Goal: Navigation & Orientation: Find specific page/section

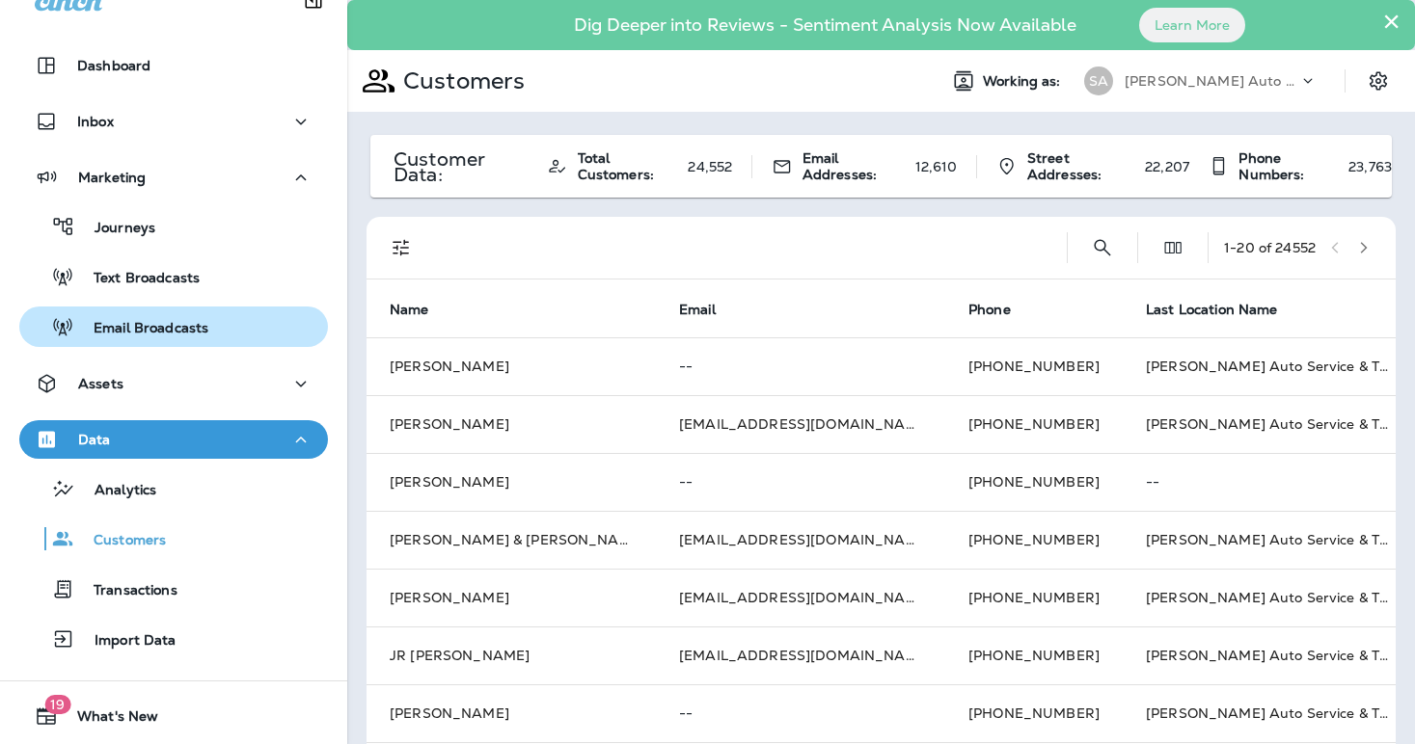
scroll to position [34, 0]
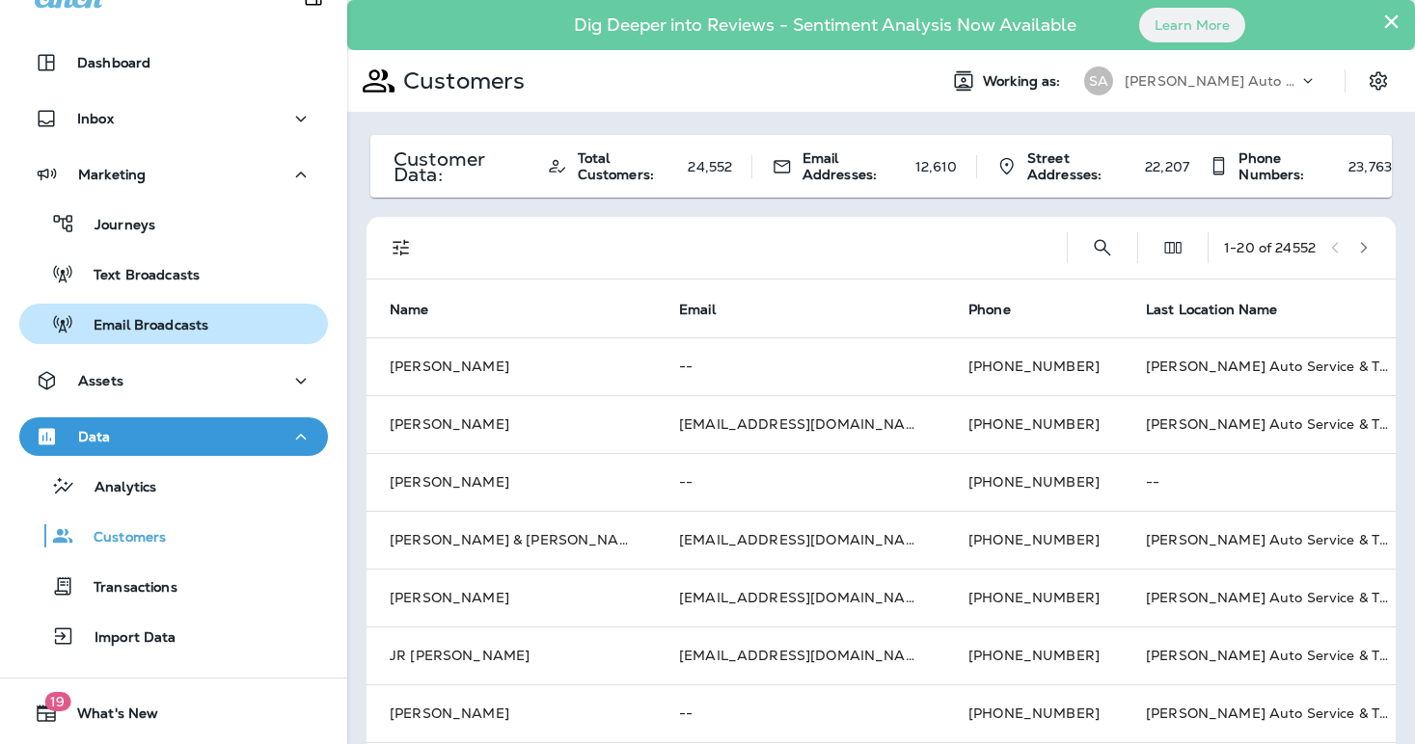
click at [132, 323] on p "Email Broadcasts" at bounding box center [141, 326] width 134 height 18
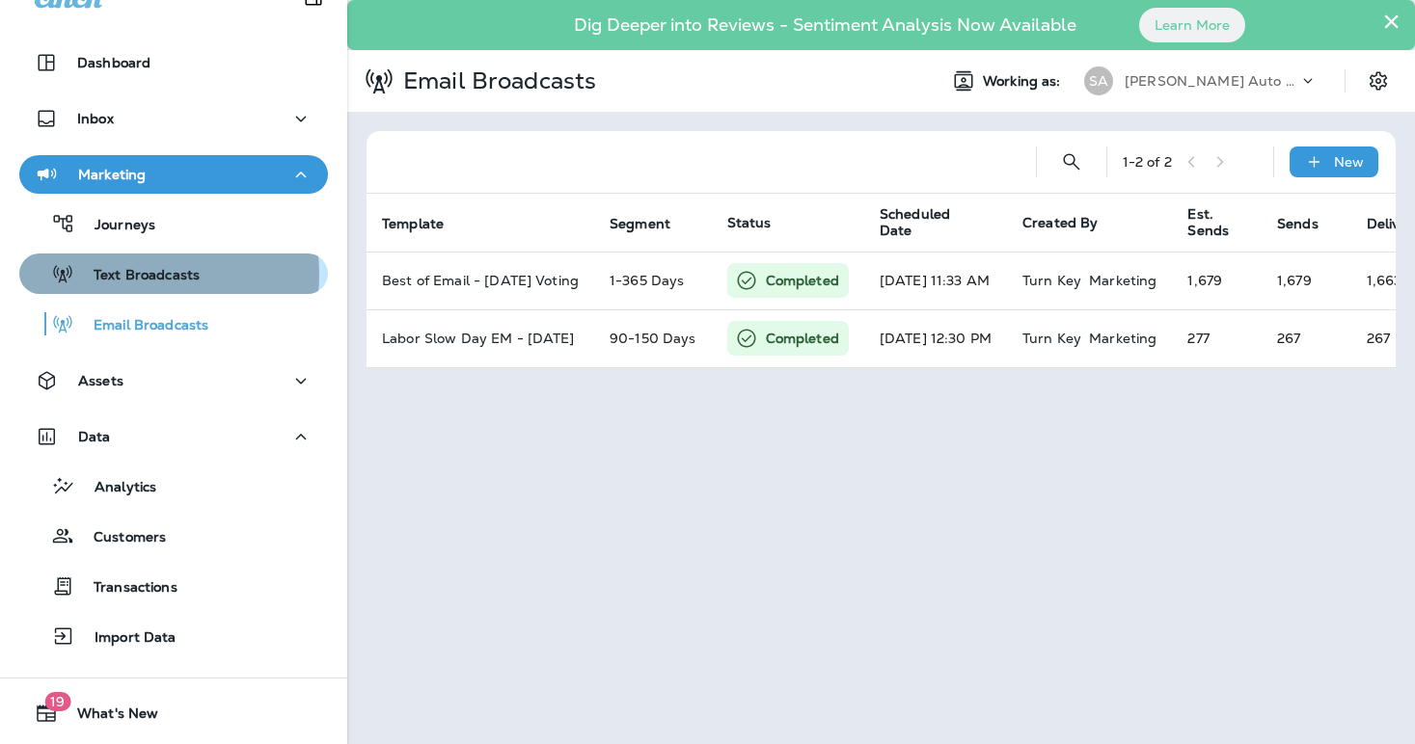
click at [141, 274] on p "Text Broadcasts" at bounding box center [136, 276] width 125 height 18
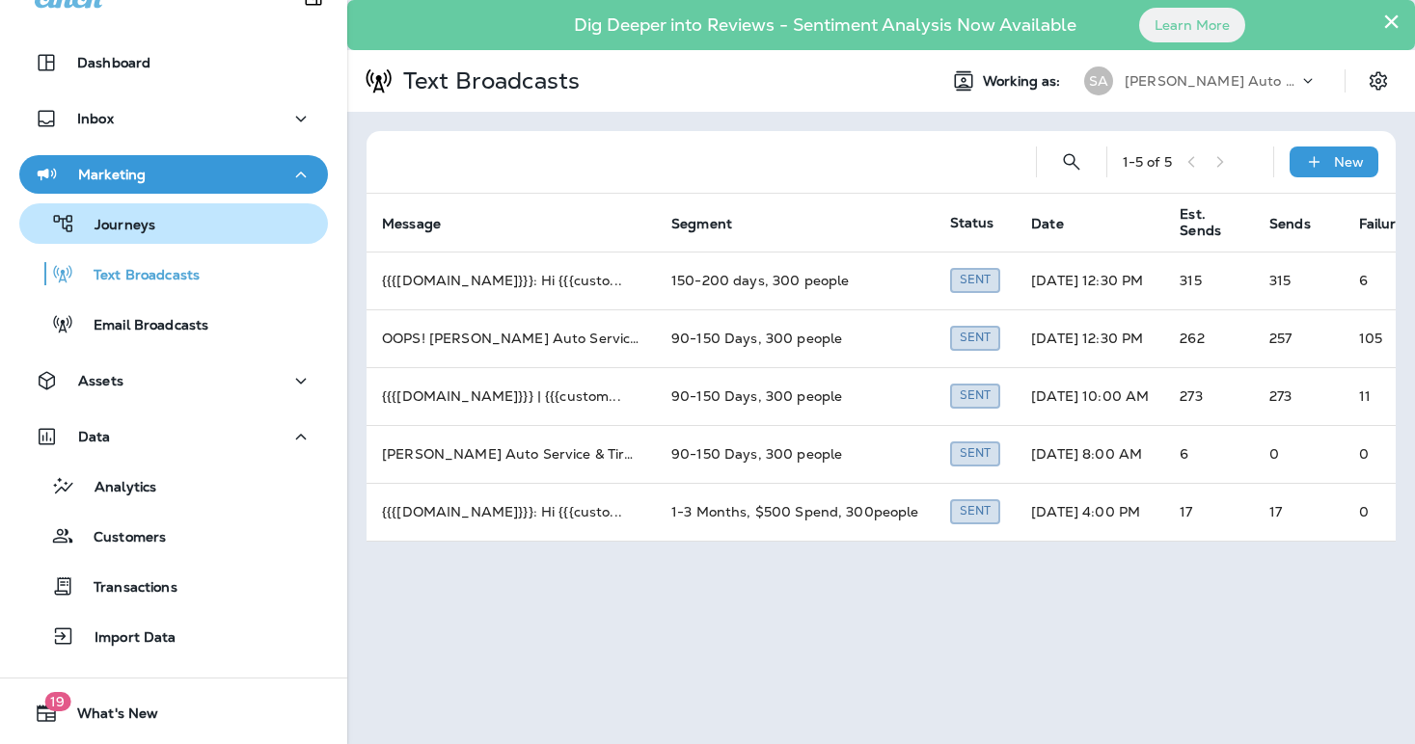
click at [146, 231] on p "Journeys" at bounding box center [115, 226] width 80 height 18
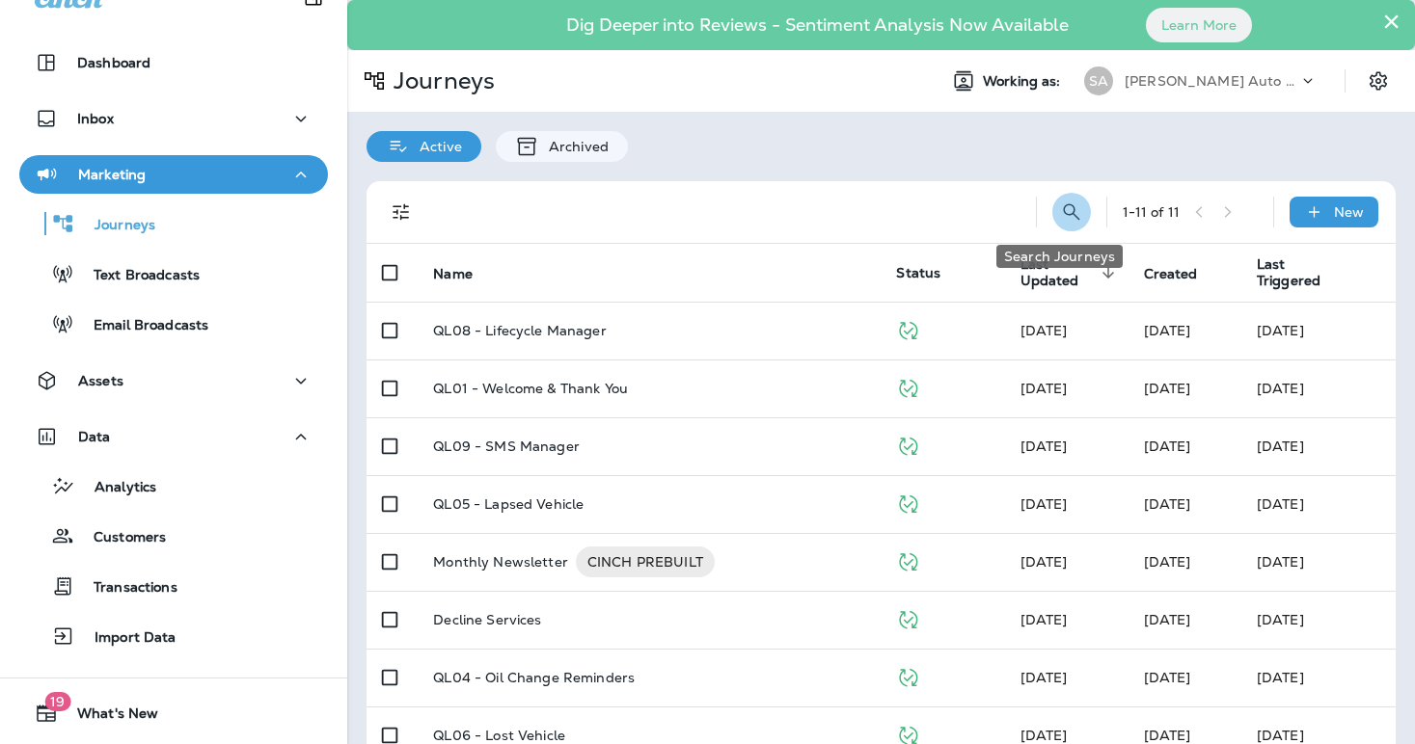
click at [1060, 203] on icon "Search Journeys" at bounding box center [1071, 212] width 23 height 23
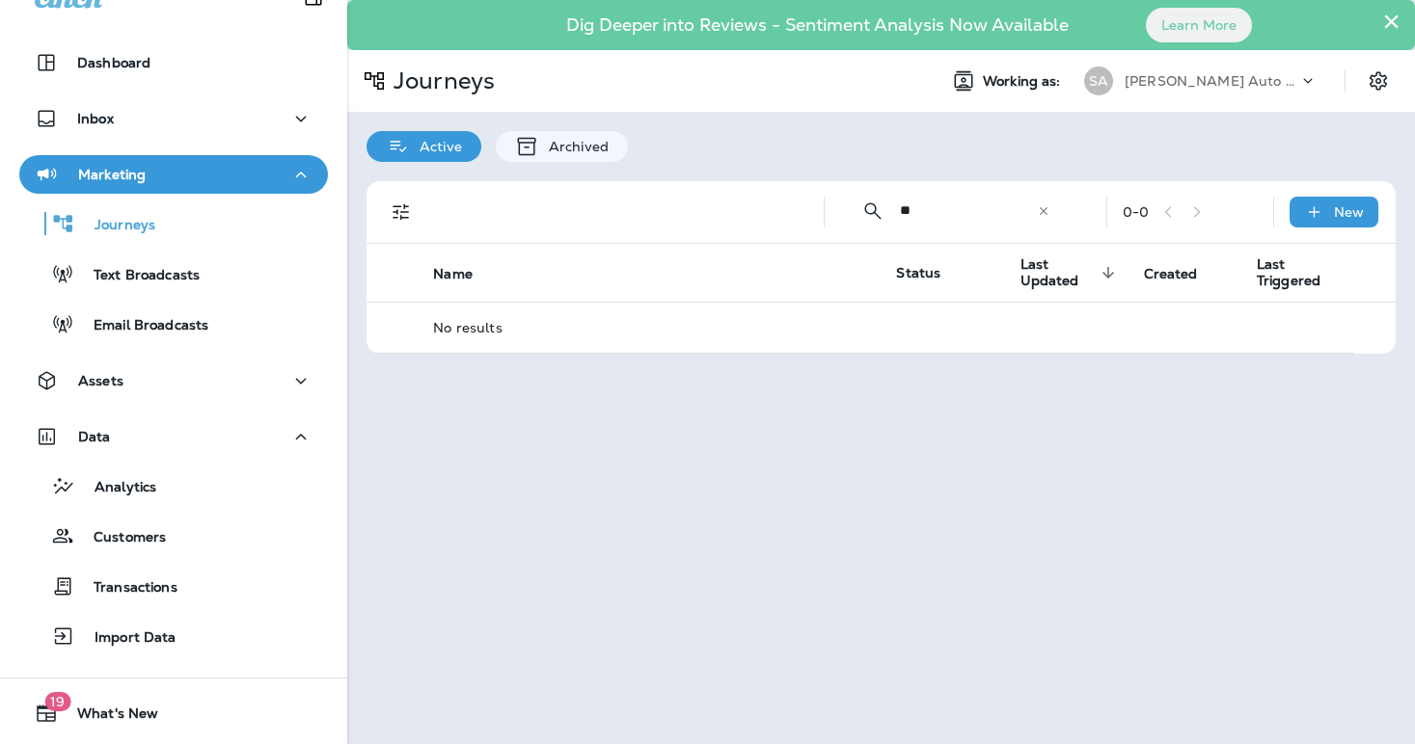
type input "*"
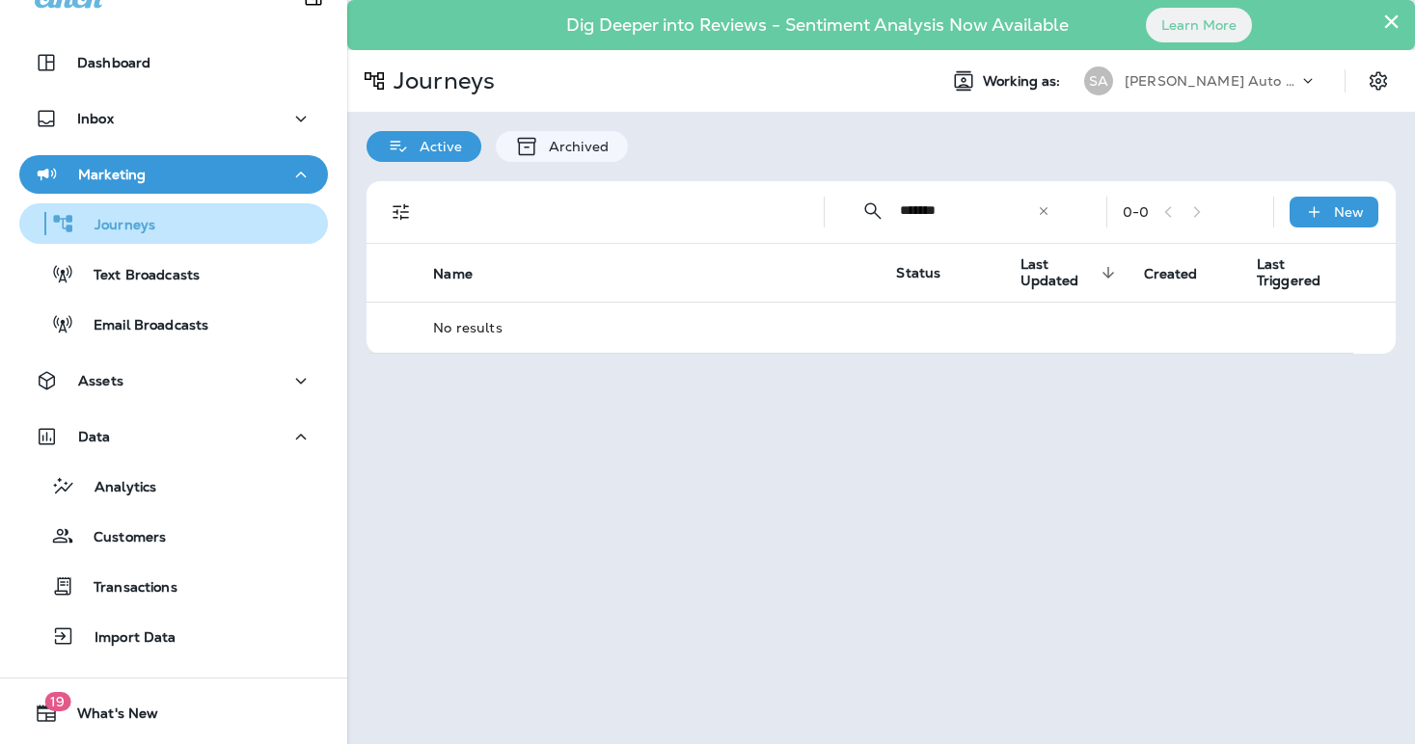
type input "*******"
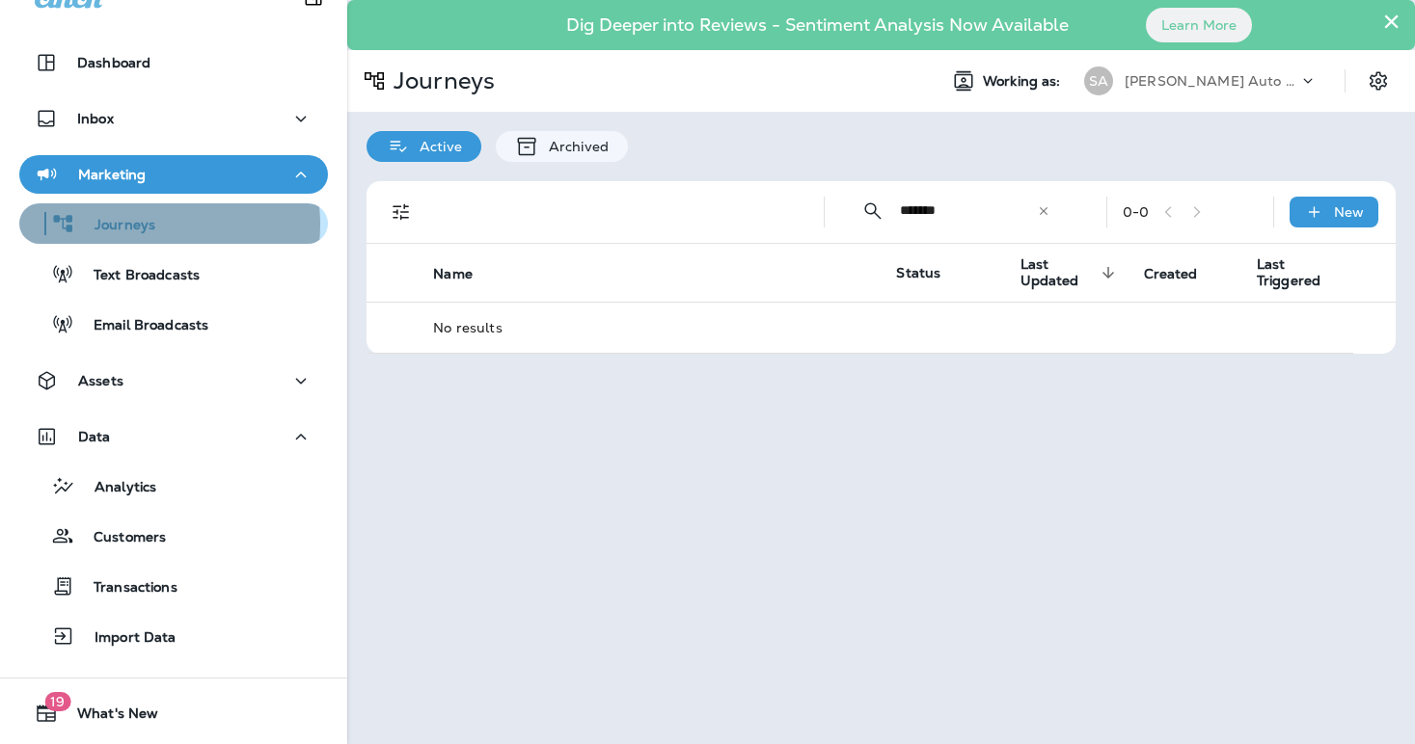
click at [153, 224] on div "Journeys" at bounding box center [173, 223] width 293 height 29
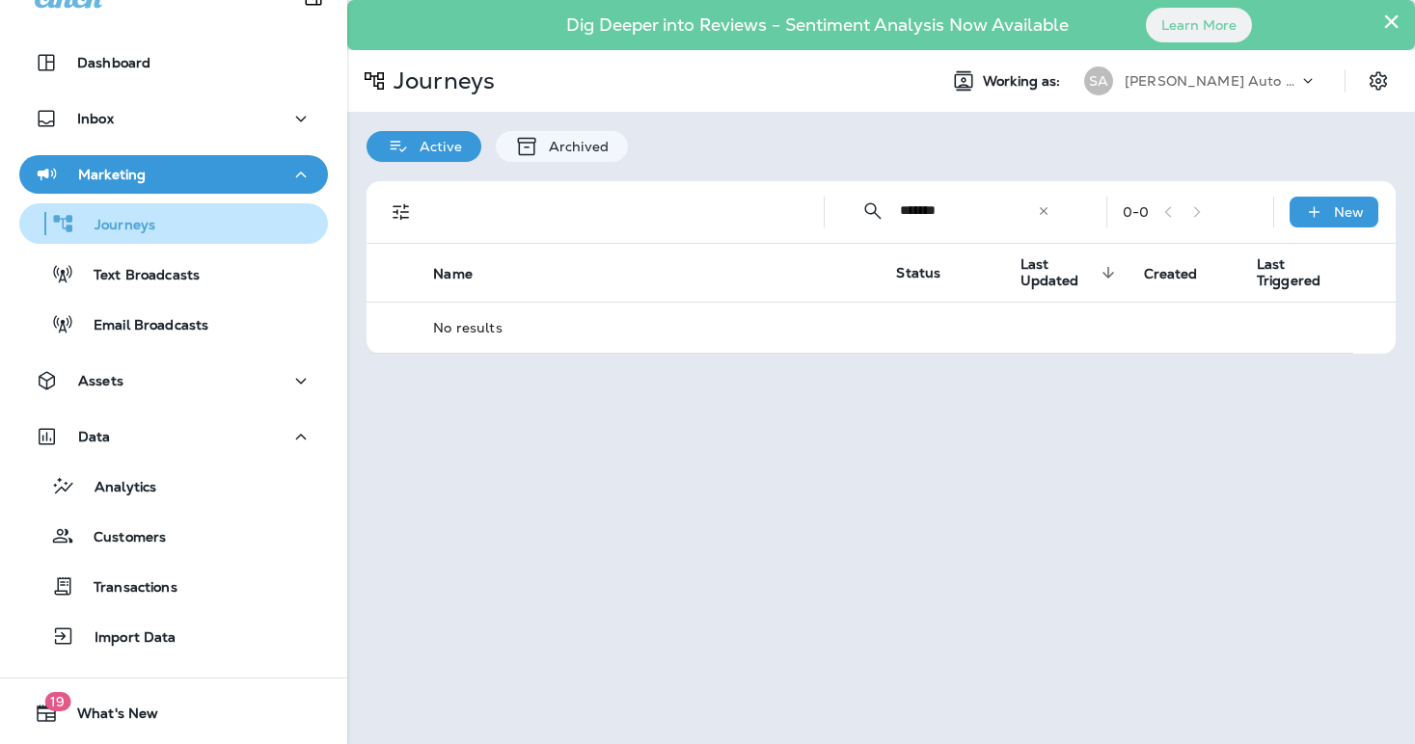
click at [125, 240] on button "Journeys" at bounding box center [173, 223] width 309 height 40
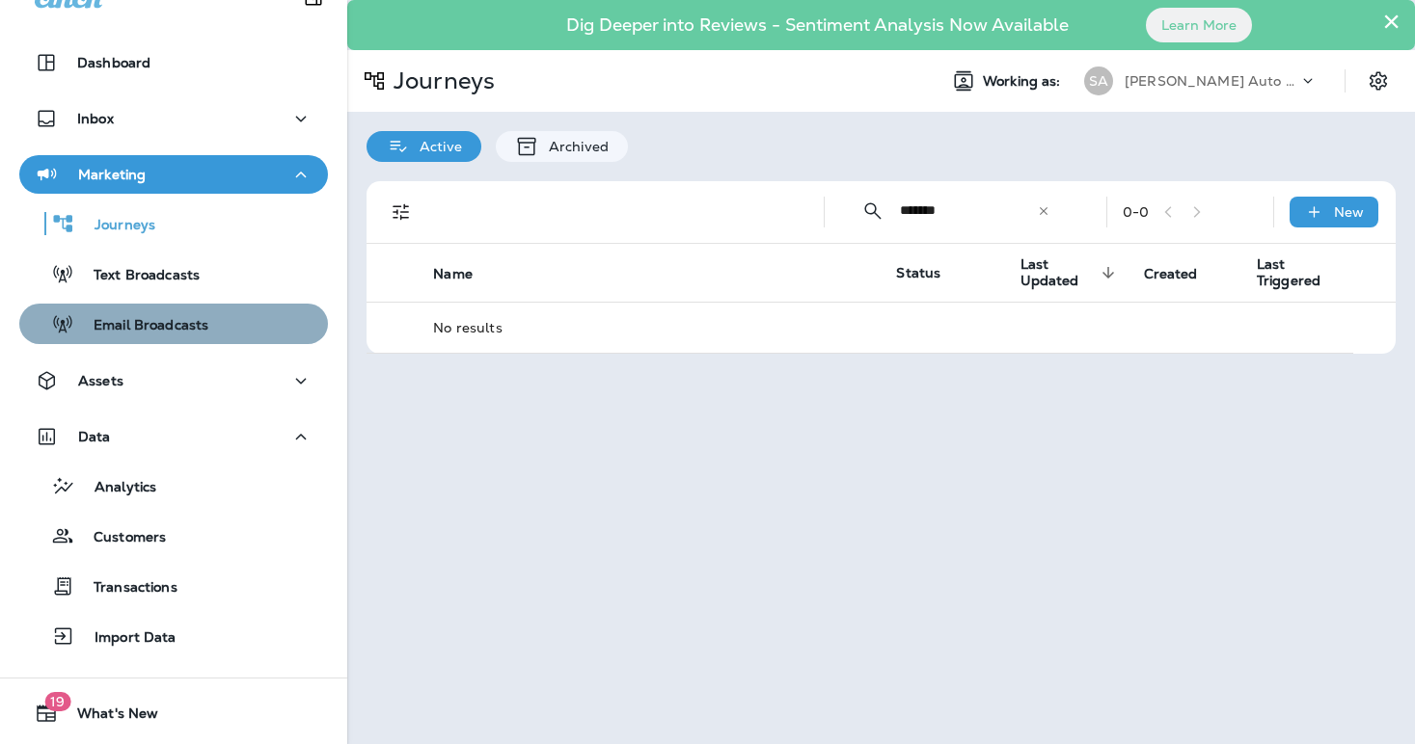
click at [175, 323] on p "Email Broadcasts" at bounding box center [141, 326] width 134 height 18
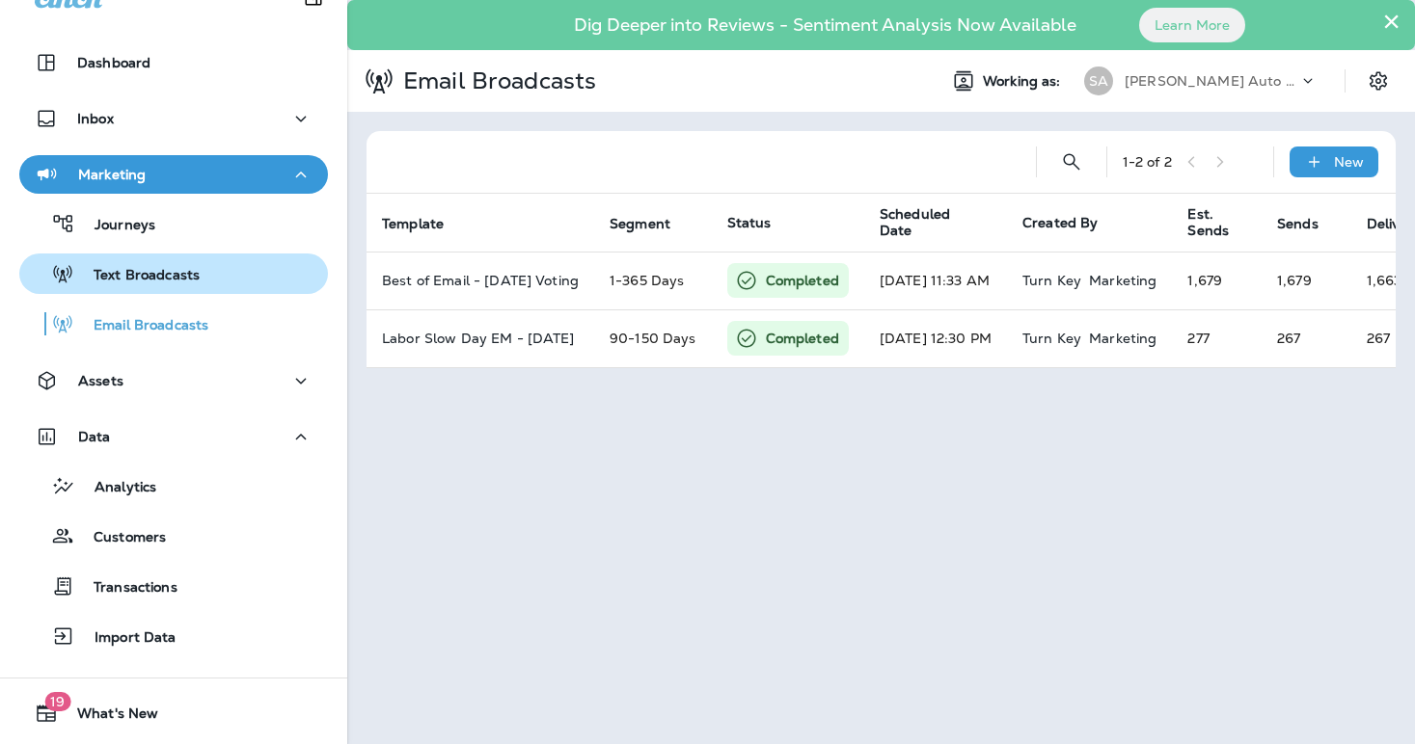
click at [168, 285] on div "Text Broadcasts" at bounding box center [113, 273] width 173 height 29
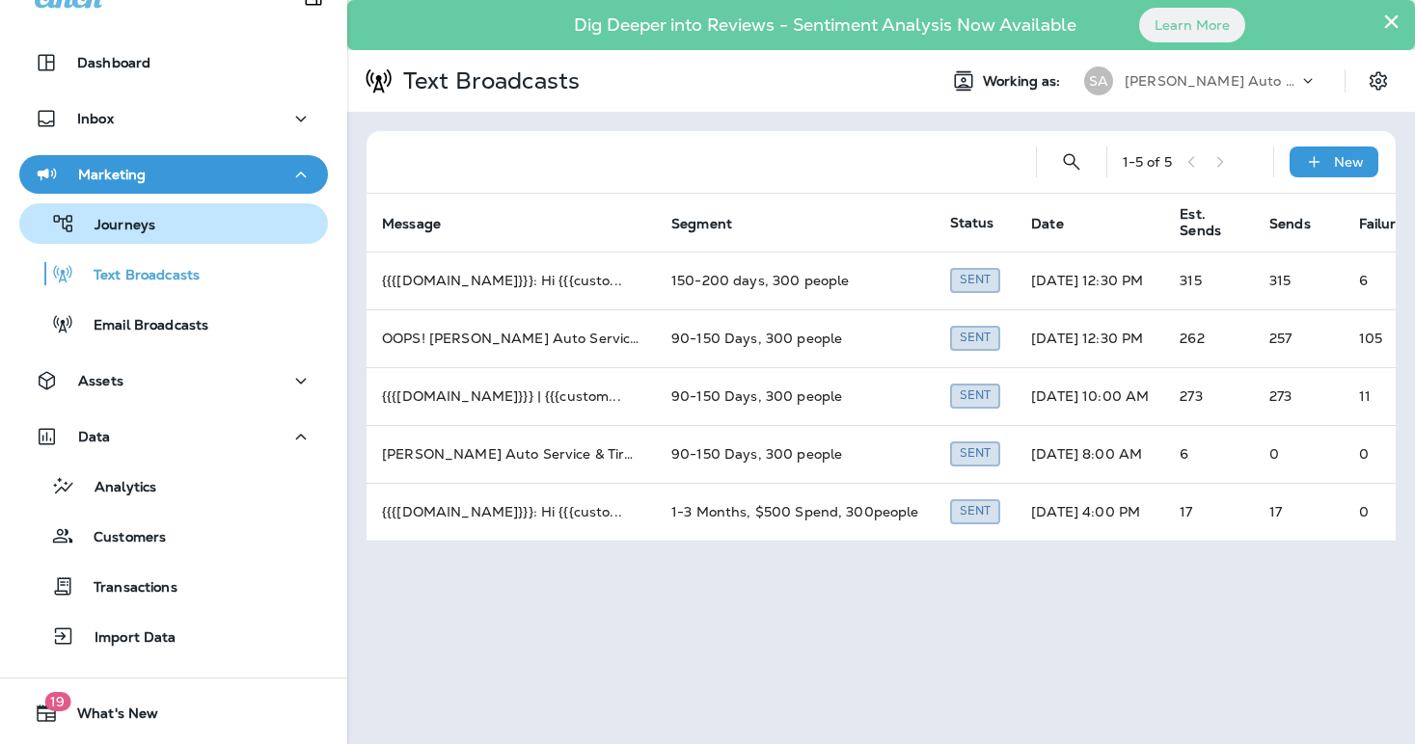
click at [154, 228] on div "Journeys" at bounding box center [173, 223] width 293 height 29
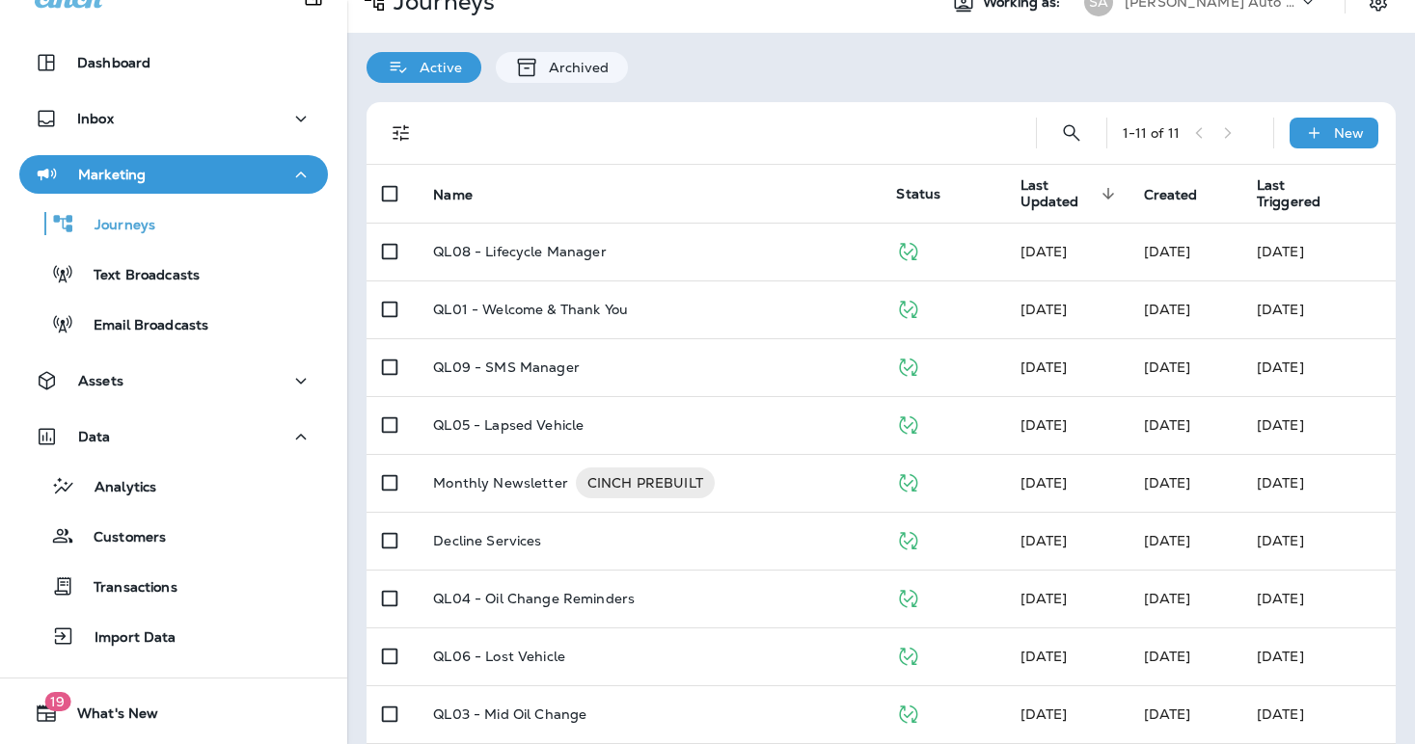
scroll to position [90, 0]
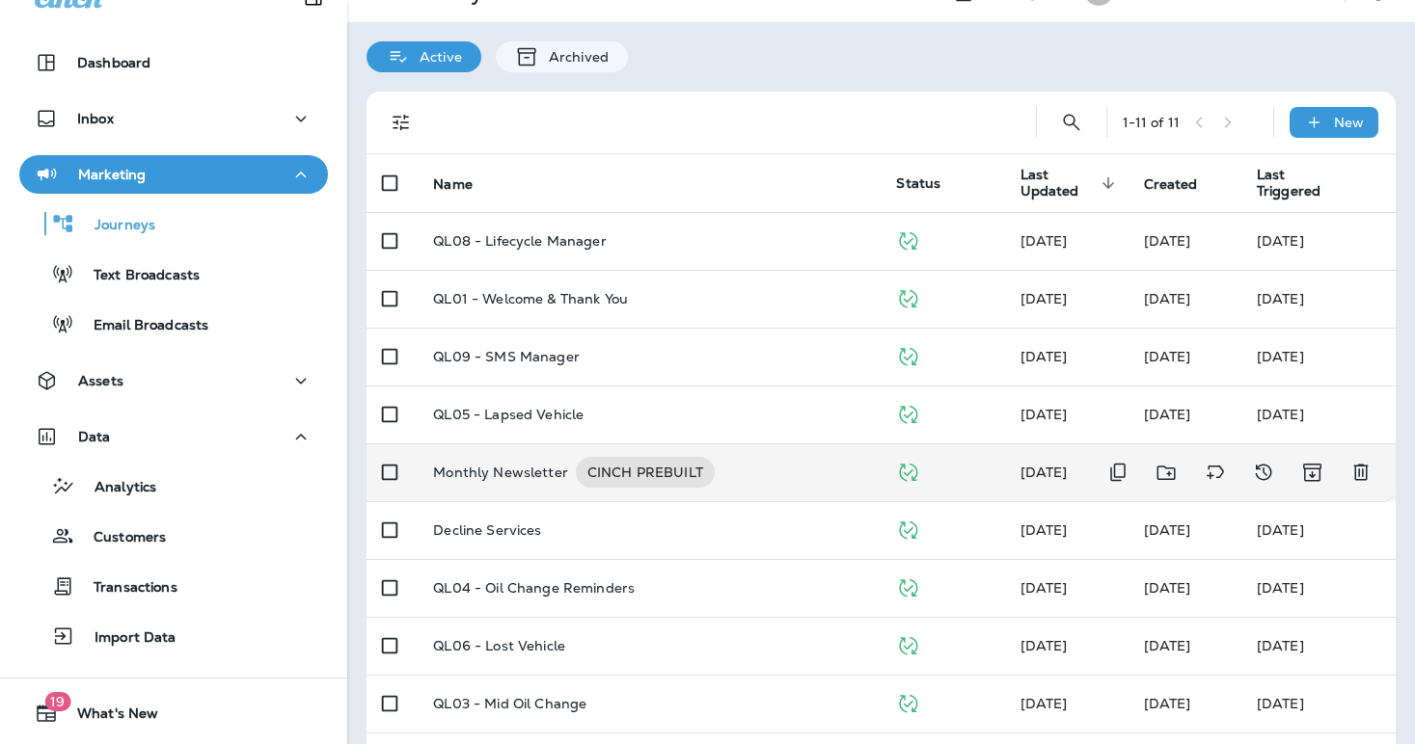
click at [512, 472] on p "Monthly Newsletter" at bounding box center [500, 472] width 135 height 31
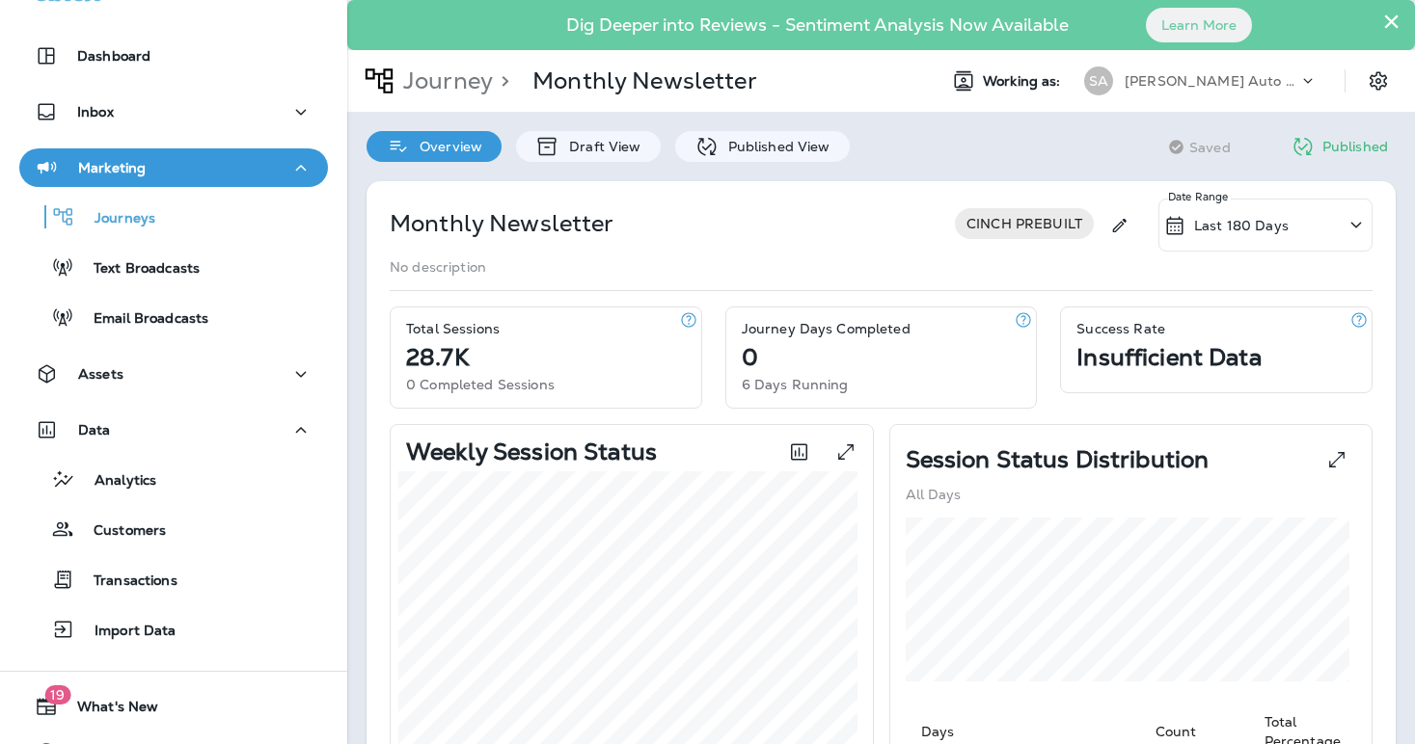
scroll to position [79, 0]
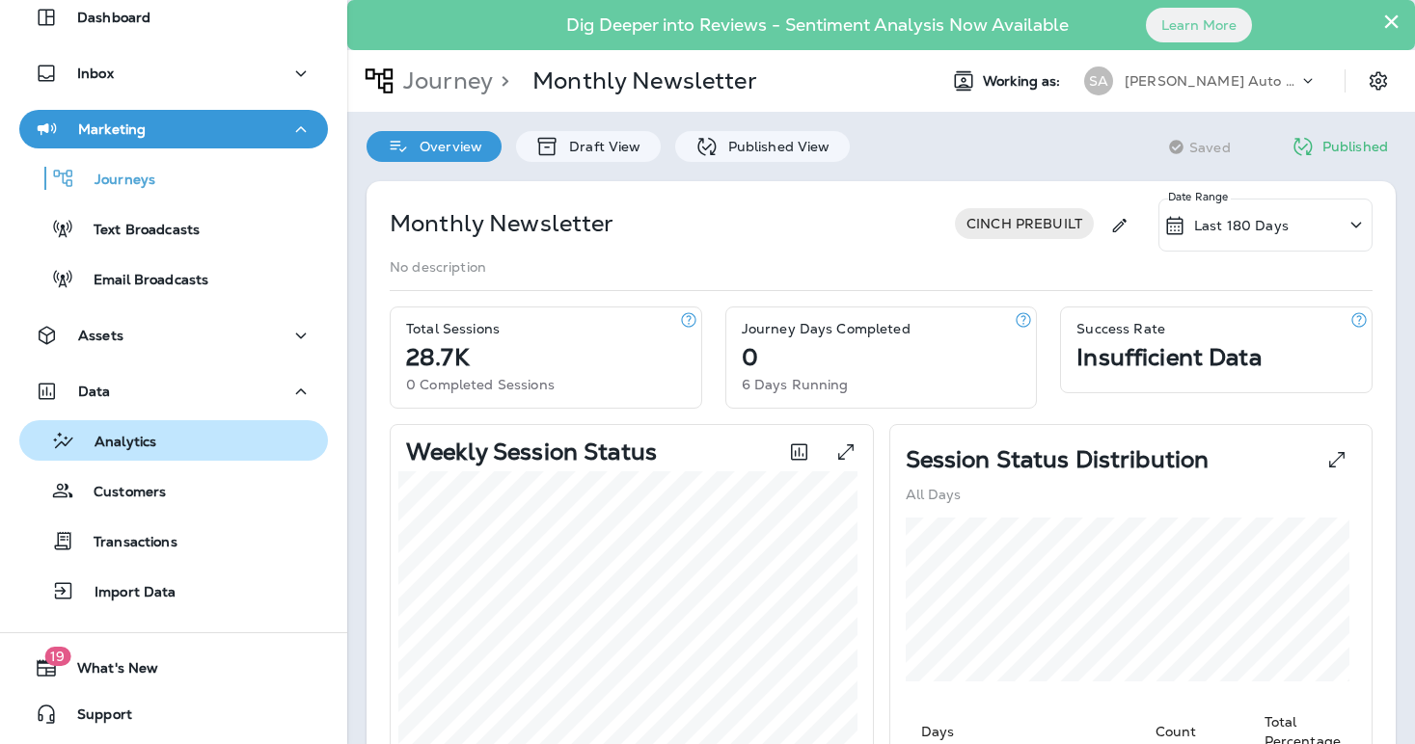
click at [154, 446] on p "Analytics" at bounding box center [115, 443] width 81 height 18
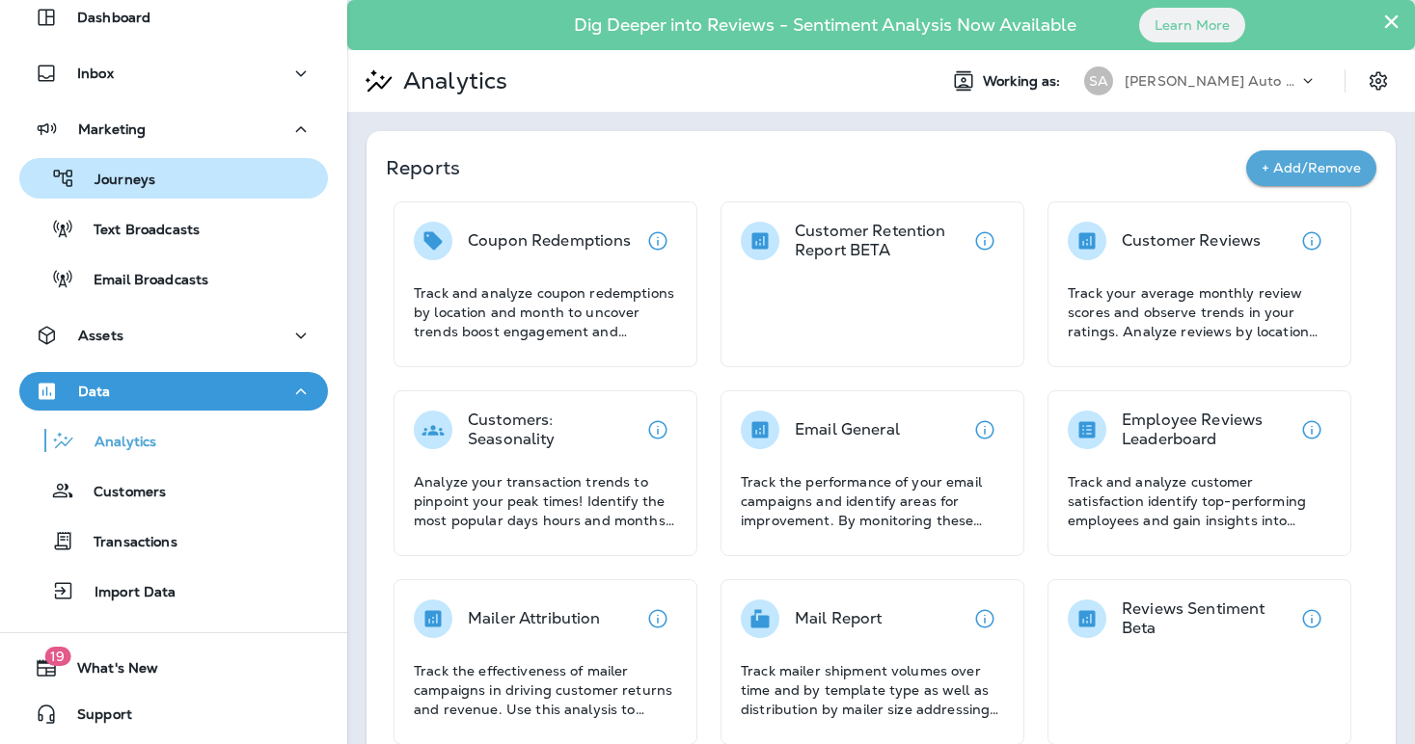
click at [129, 178] on p "Journeys" at bounding box center [115, 181] width 80 height 18
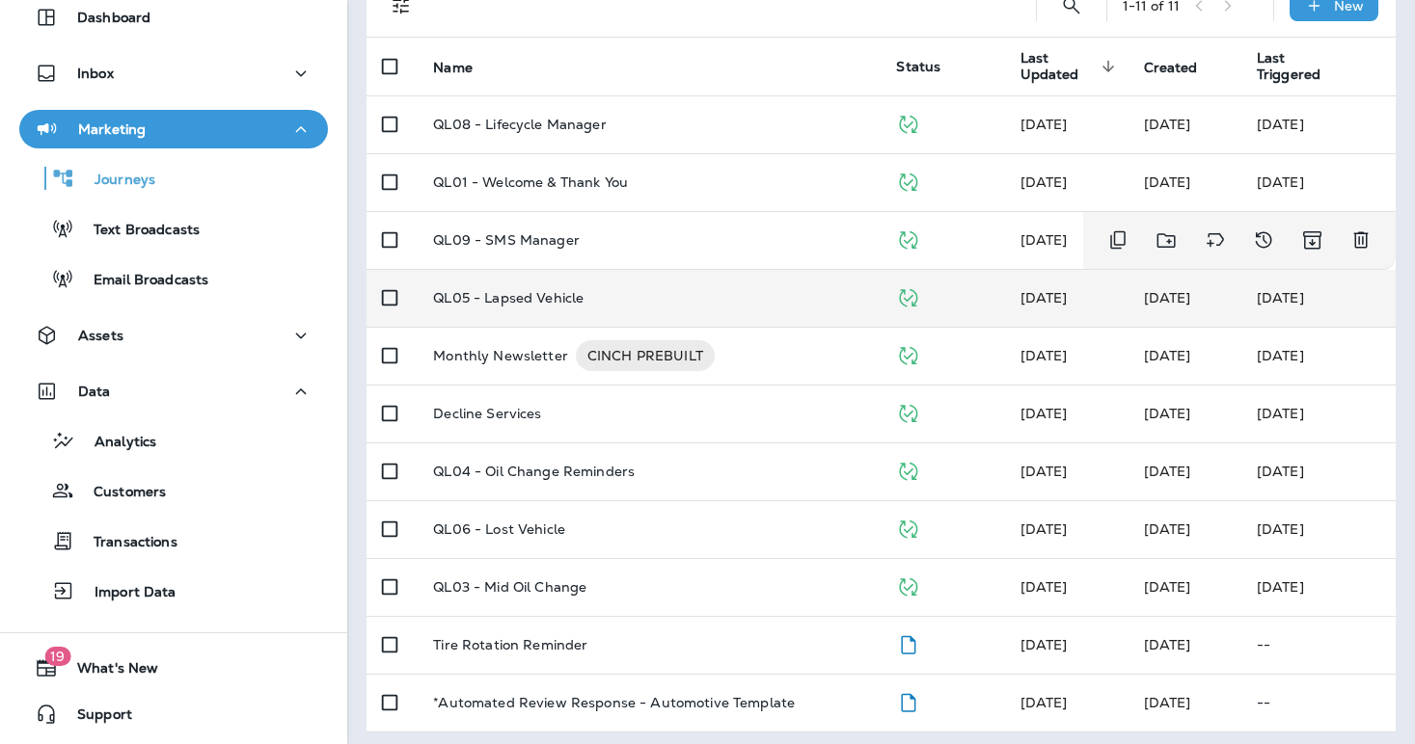
scroll to position [213, 0]
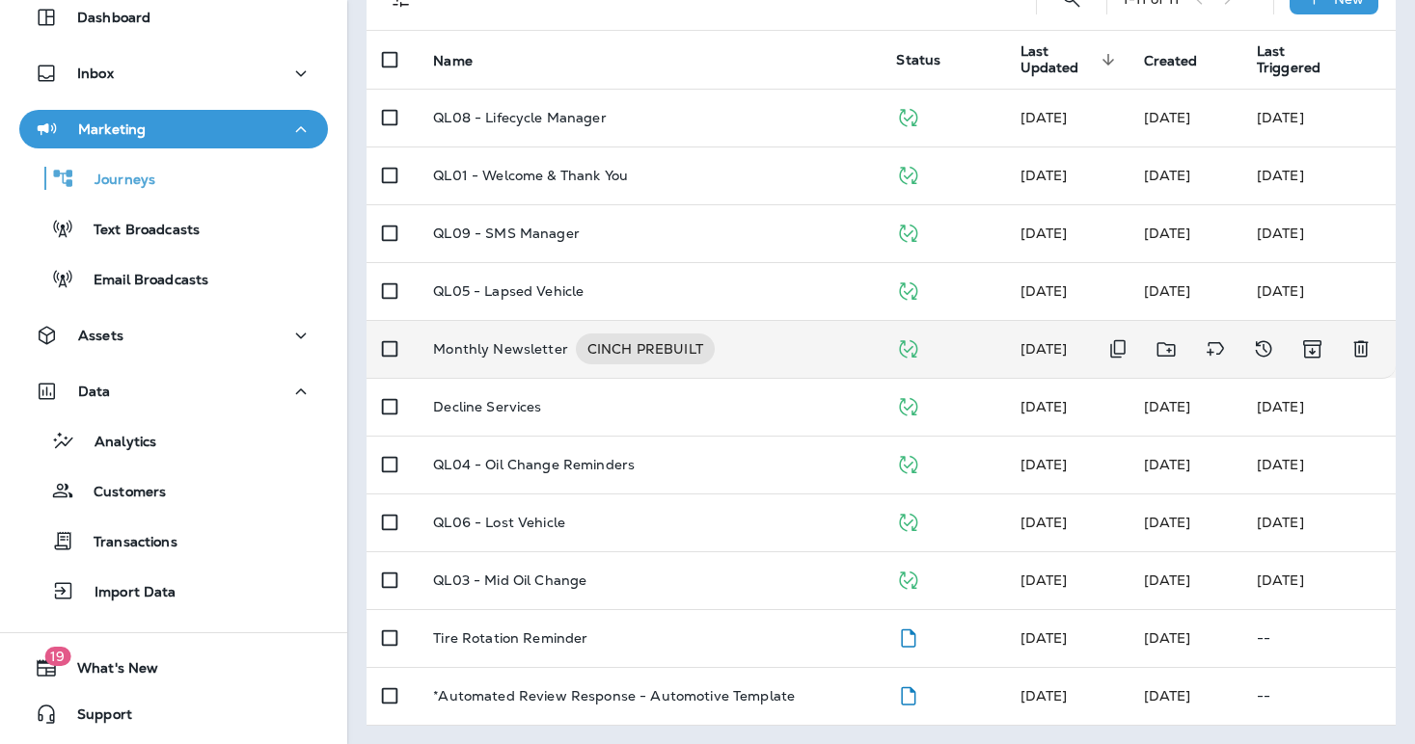
click at [461, 348] on p "Monthly Newsletter" at bounding box center [500, 349] width 135 height 31
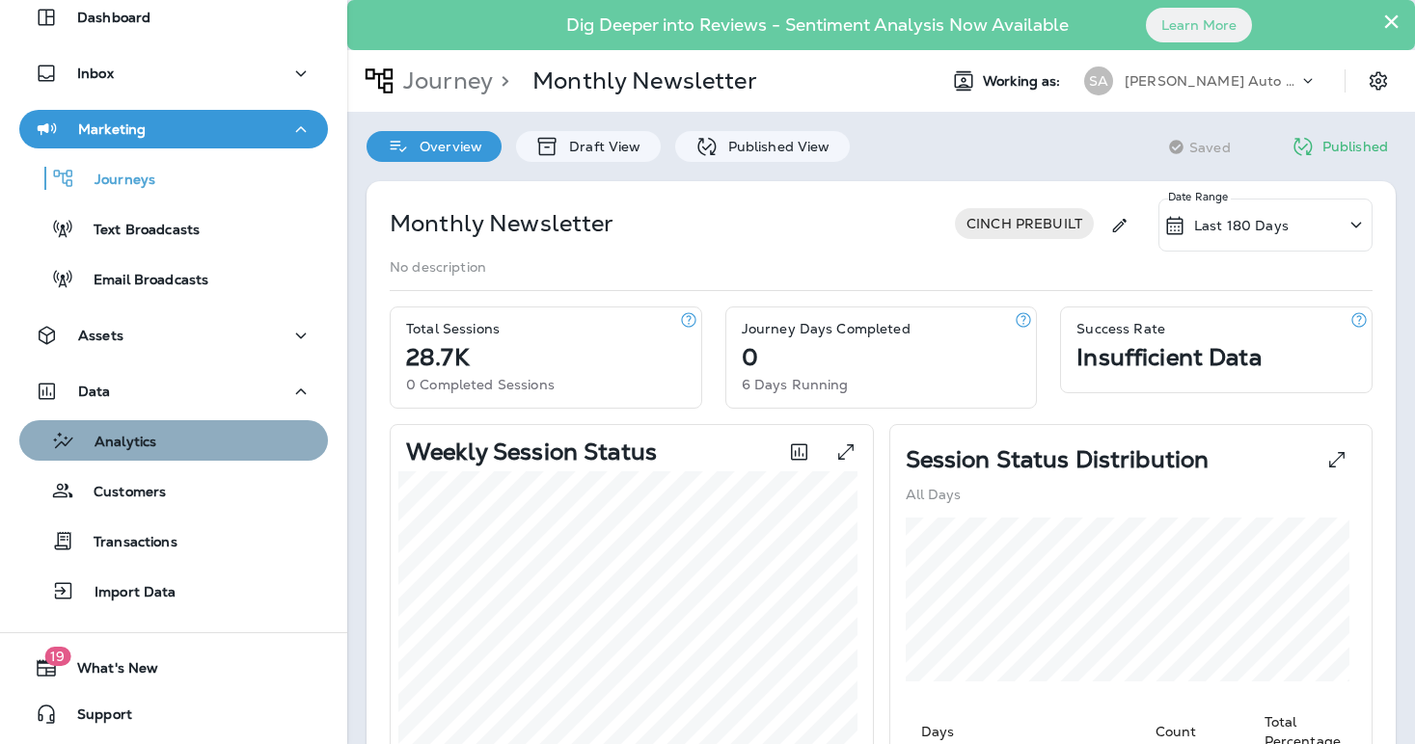
click at [175, 430] on div "Analytics" at bounding box center [173, 440] width 293 height 29
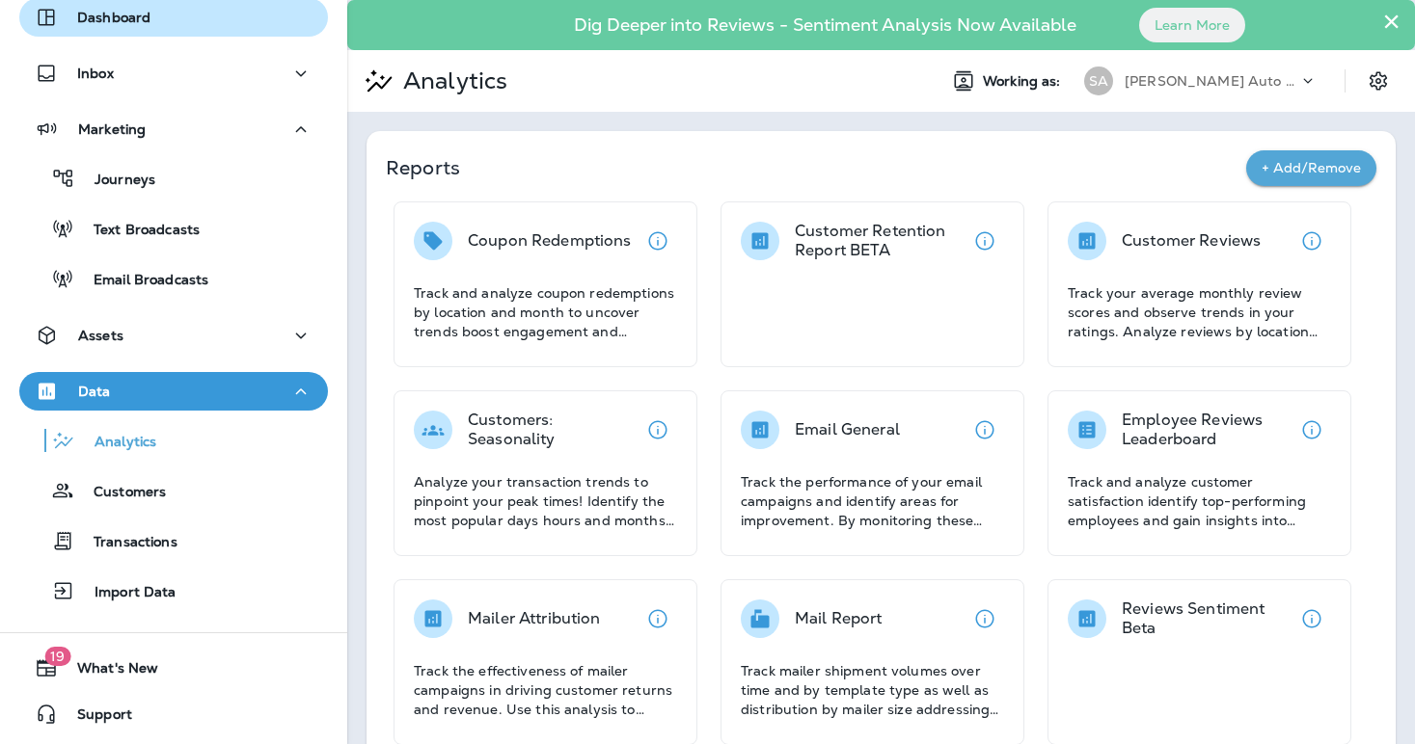
click at [202, 16] on div "Dashboard" at bounding box center [174, 17] width 278 height 23
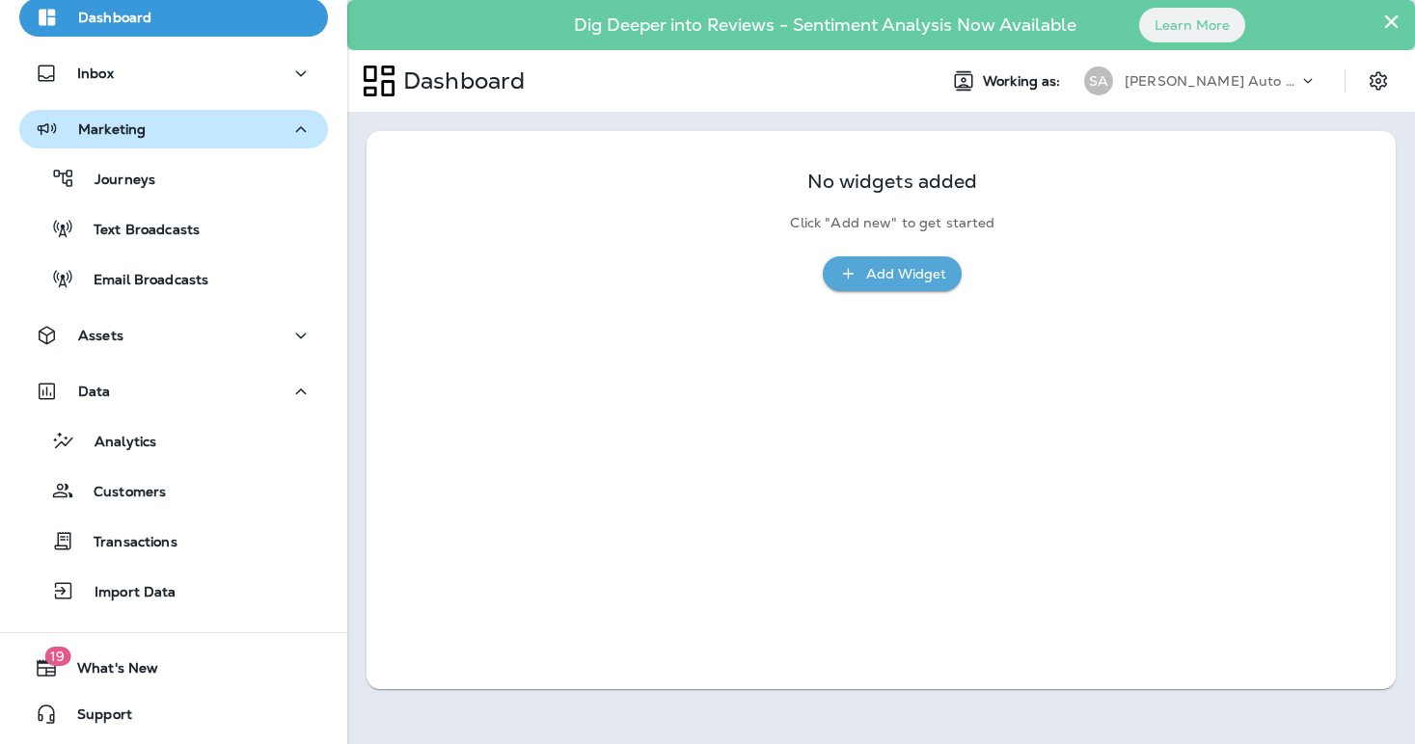
click at [140, 131] on p "Marketing" at bounding box center [111, 128] width 67 height 15
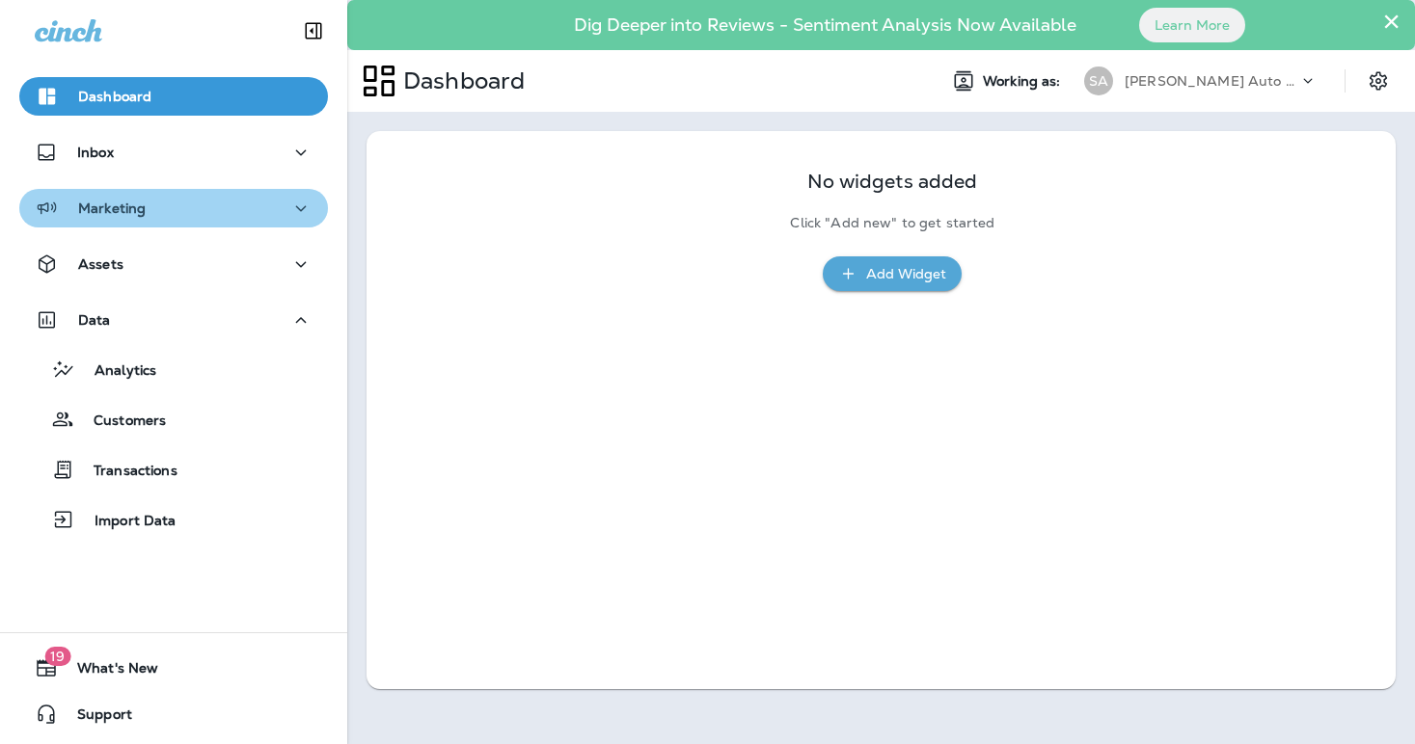
click at [299, 199] on icon "button" at bounding box center [300, 209] width 23 height 24
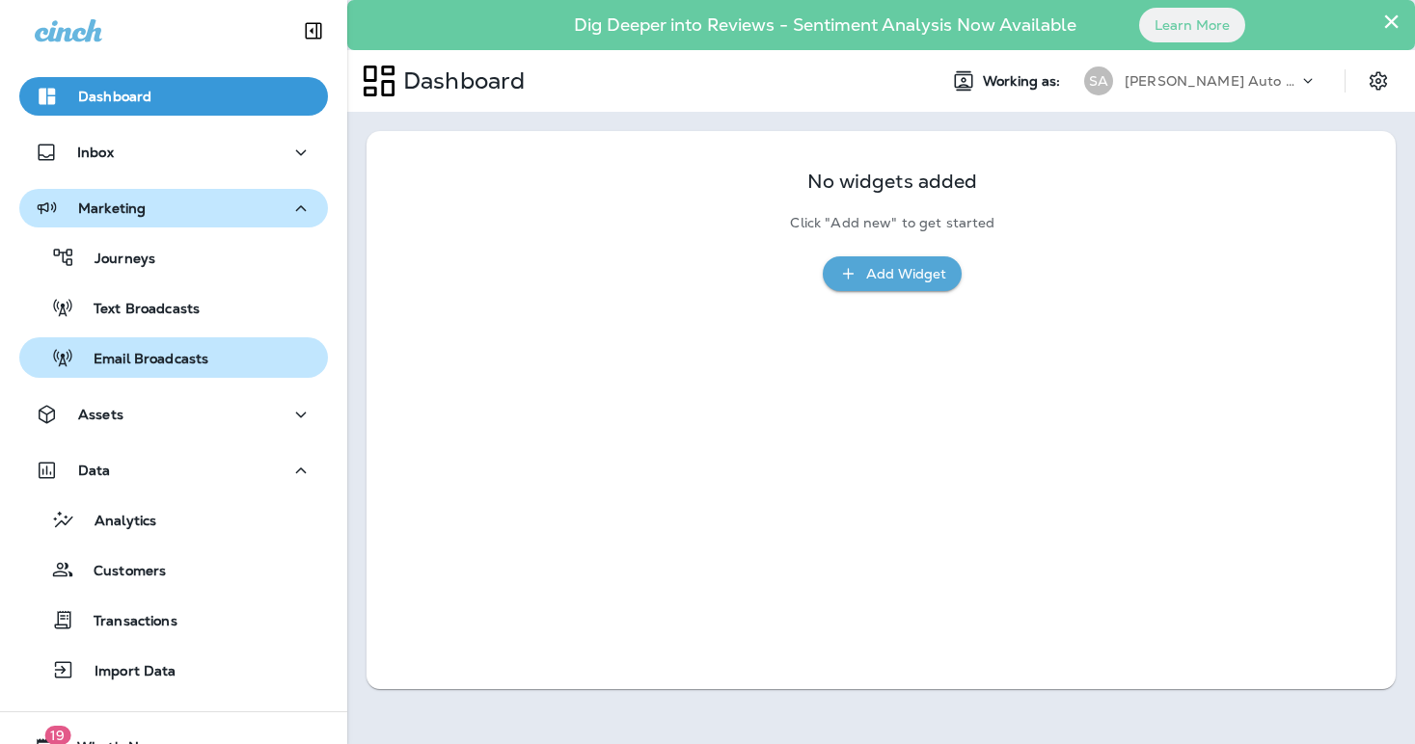
click at [235, 349] on div "Email Broadcasts" at bounding box center [173, 357] width 293 height 29
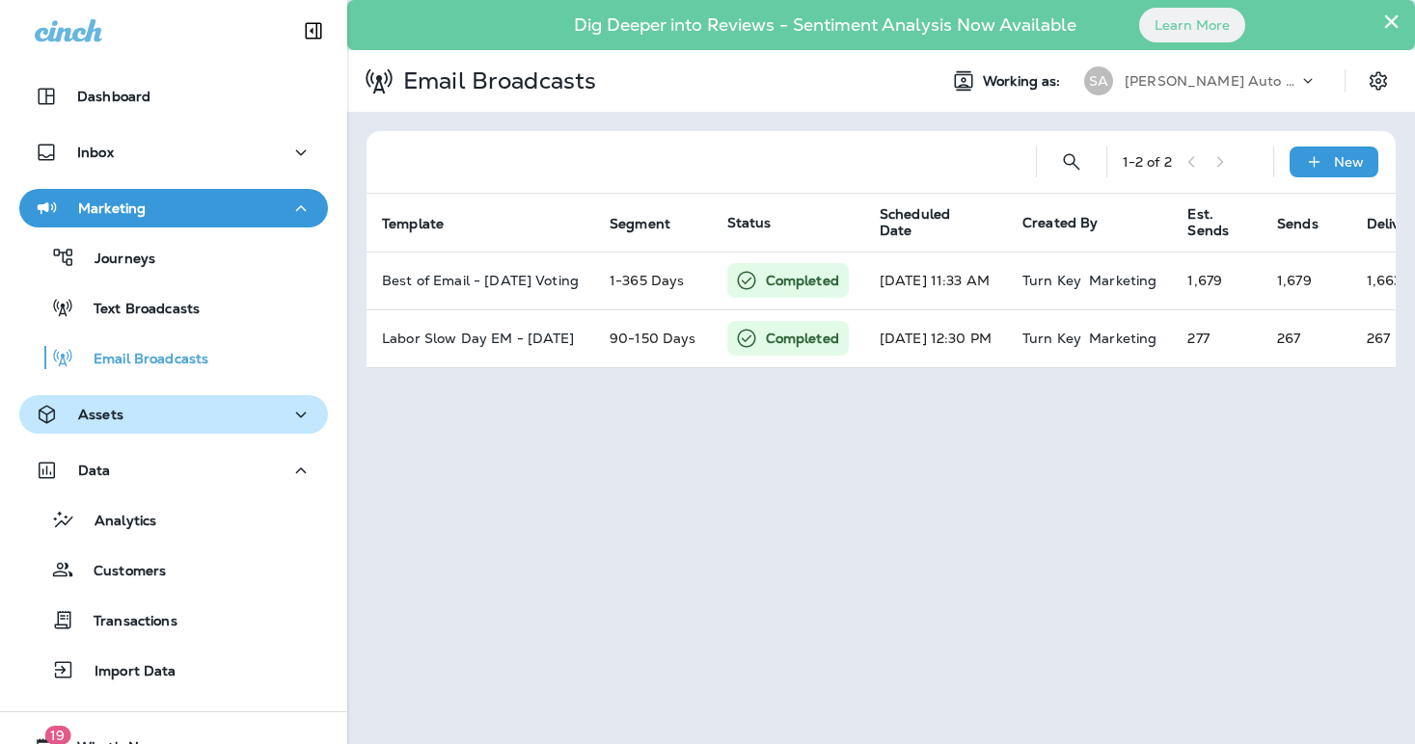
click at [243, 415] on div "Assets" at bounding box center [174, 415] width 278 height 24
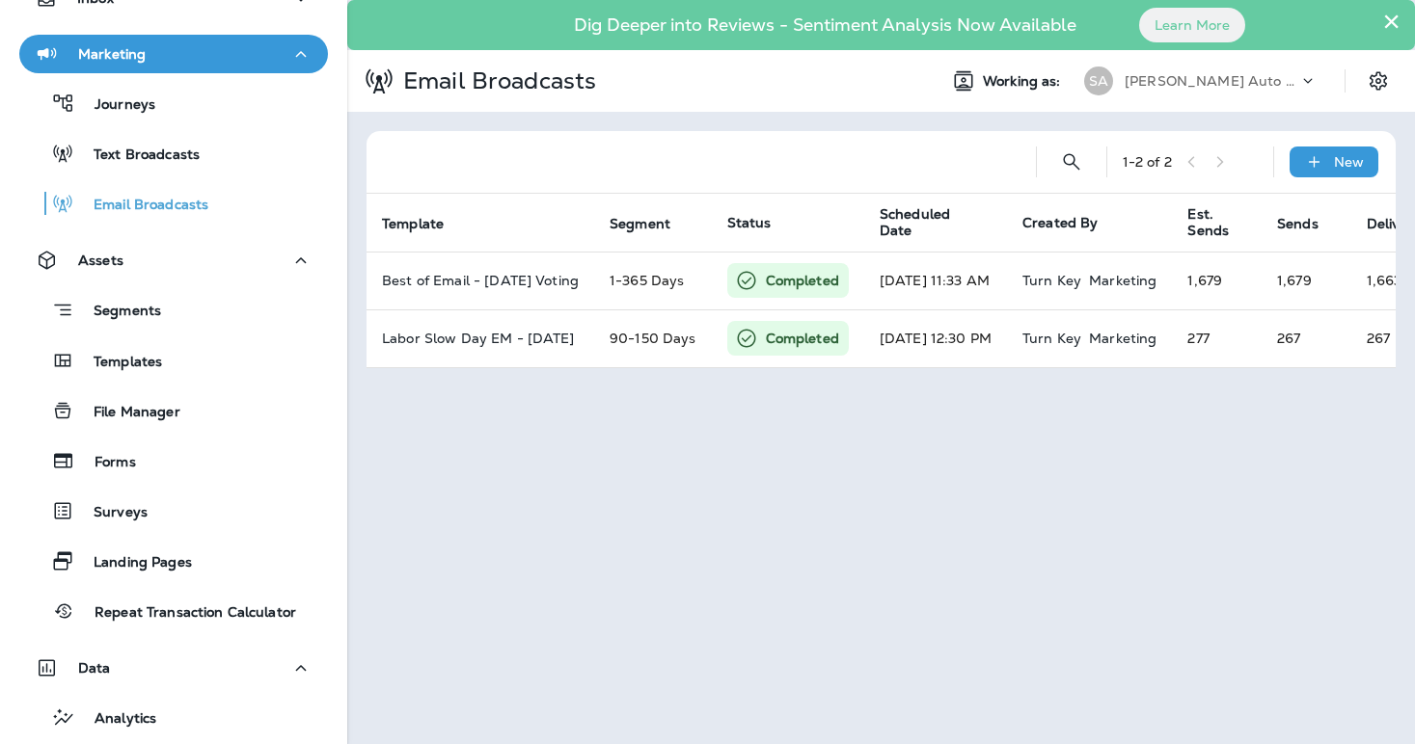
scroll to position [157, 0]
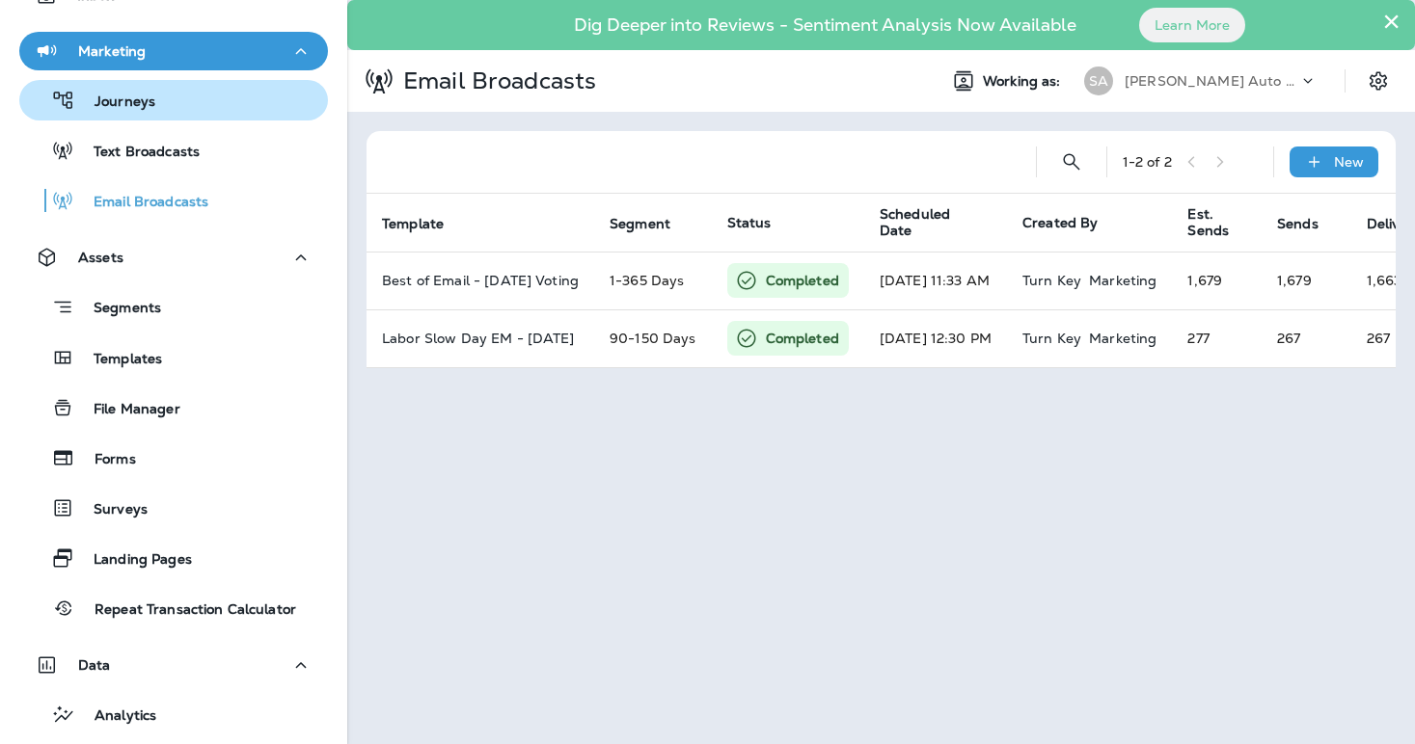
click at [158, 112] on div "Journeys" at bounding box center [173, 100] width 293 height 29
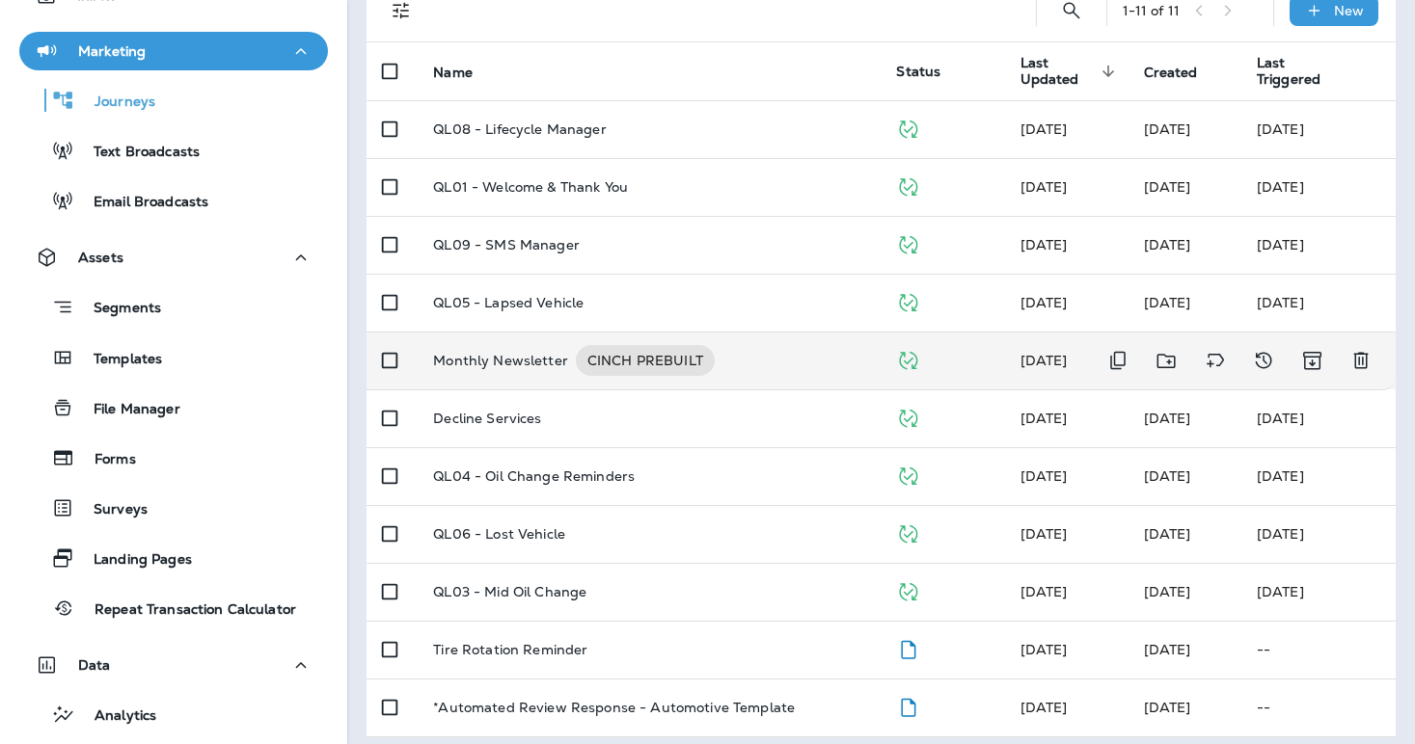
scroll to position [213, 0]
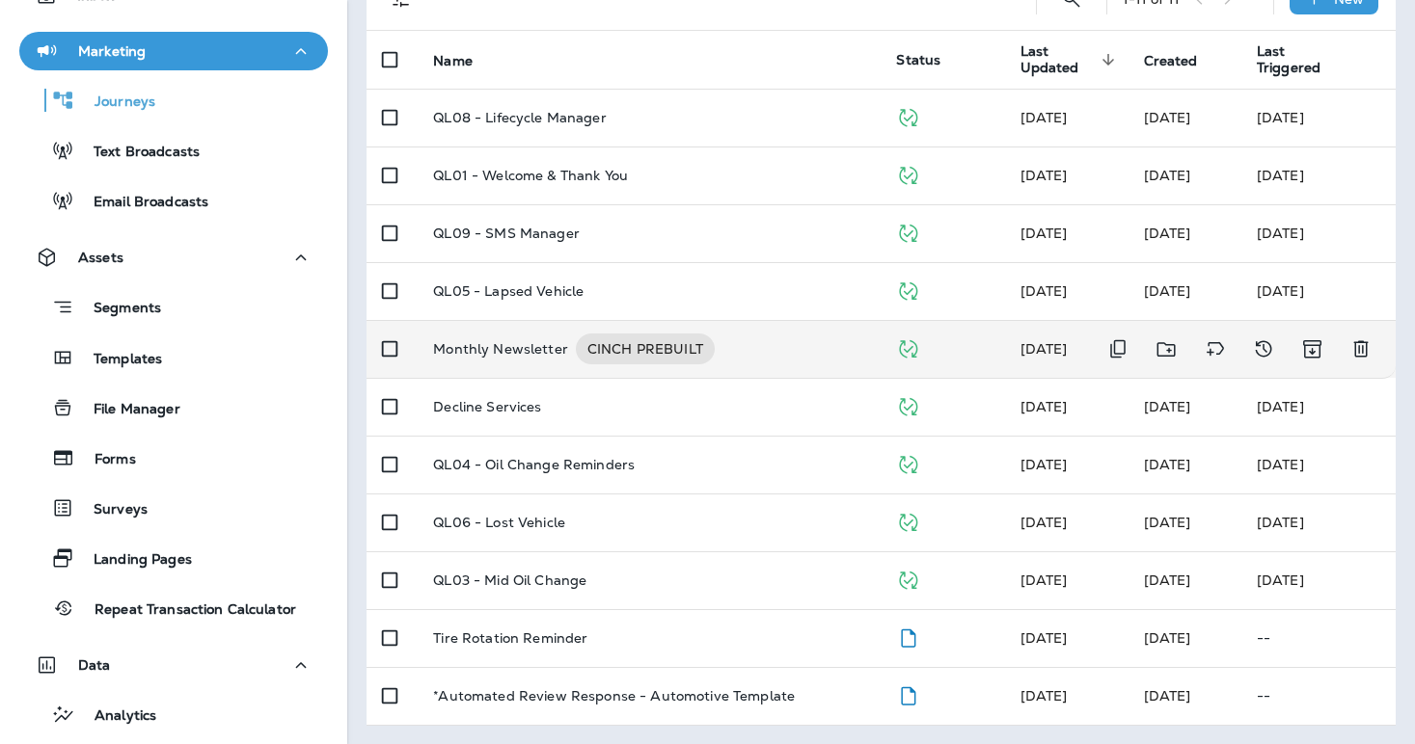
click at [547, 343] on p "Monthly Newsletter" at bounding box center [500, 349] width 135 height 31
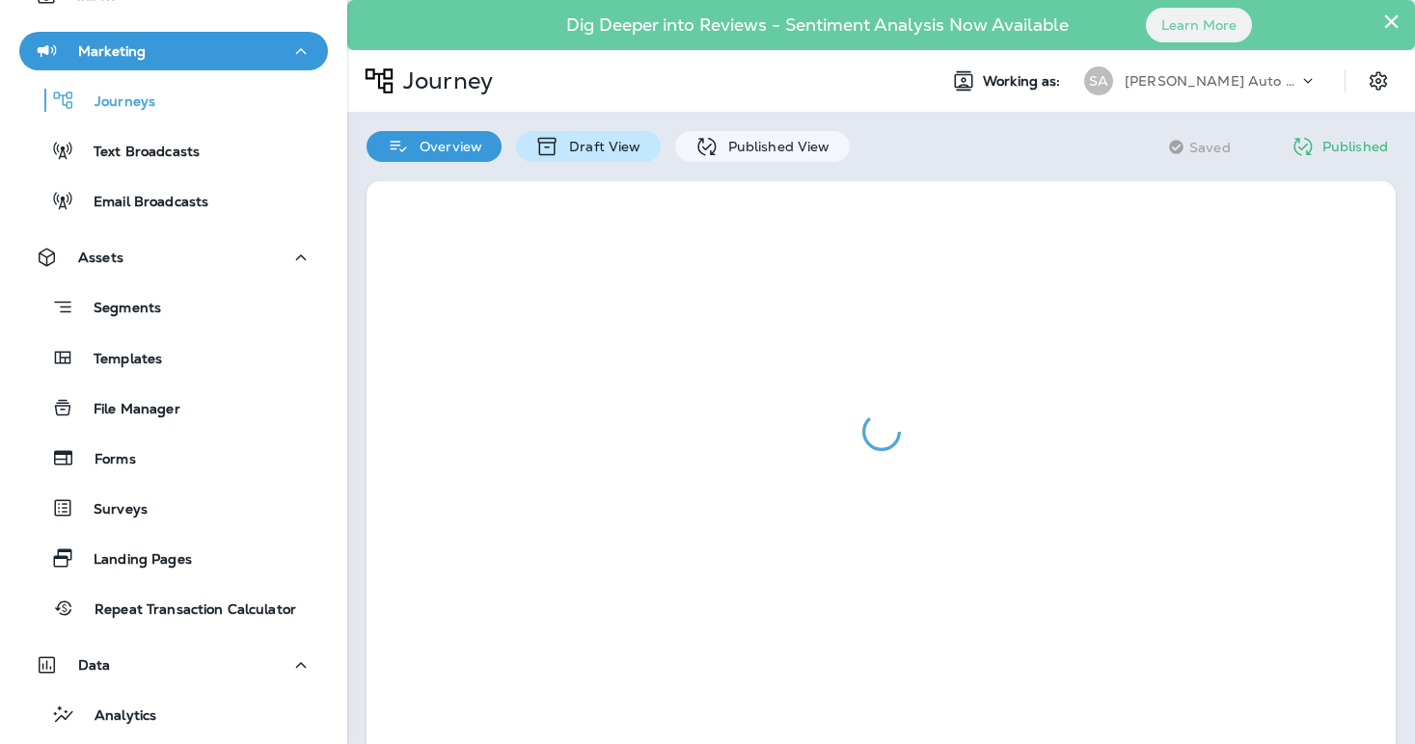
click at [600, 154] on p "Draft View" at bounding box center [599, 146] width 81 height 15
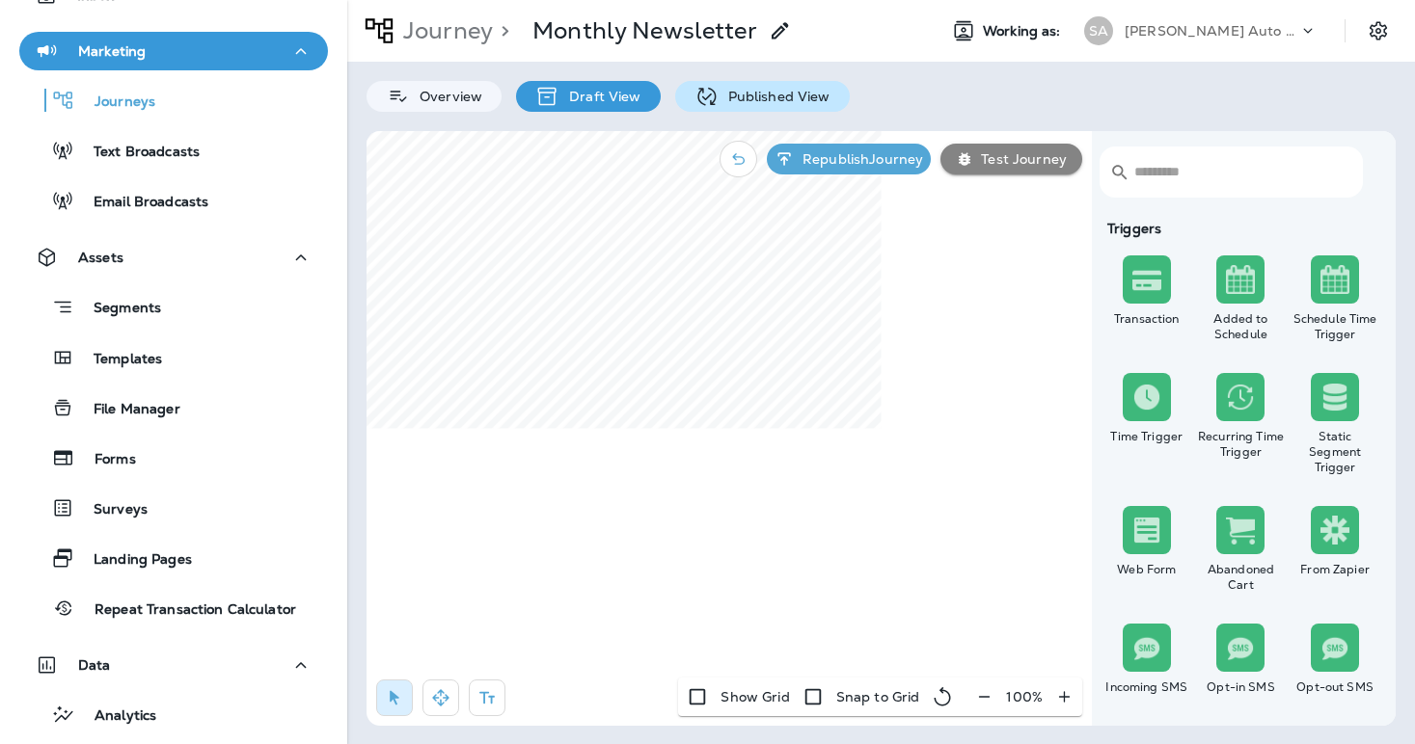
click at [754, 99] on p "Published View" at bounding box center [774, 96] width 112 height 15
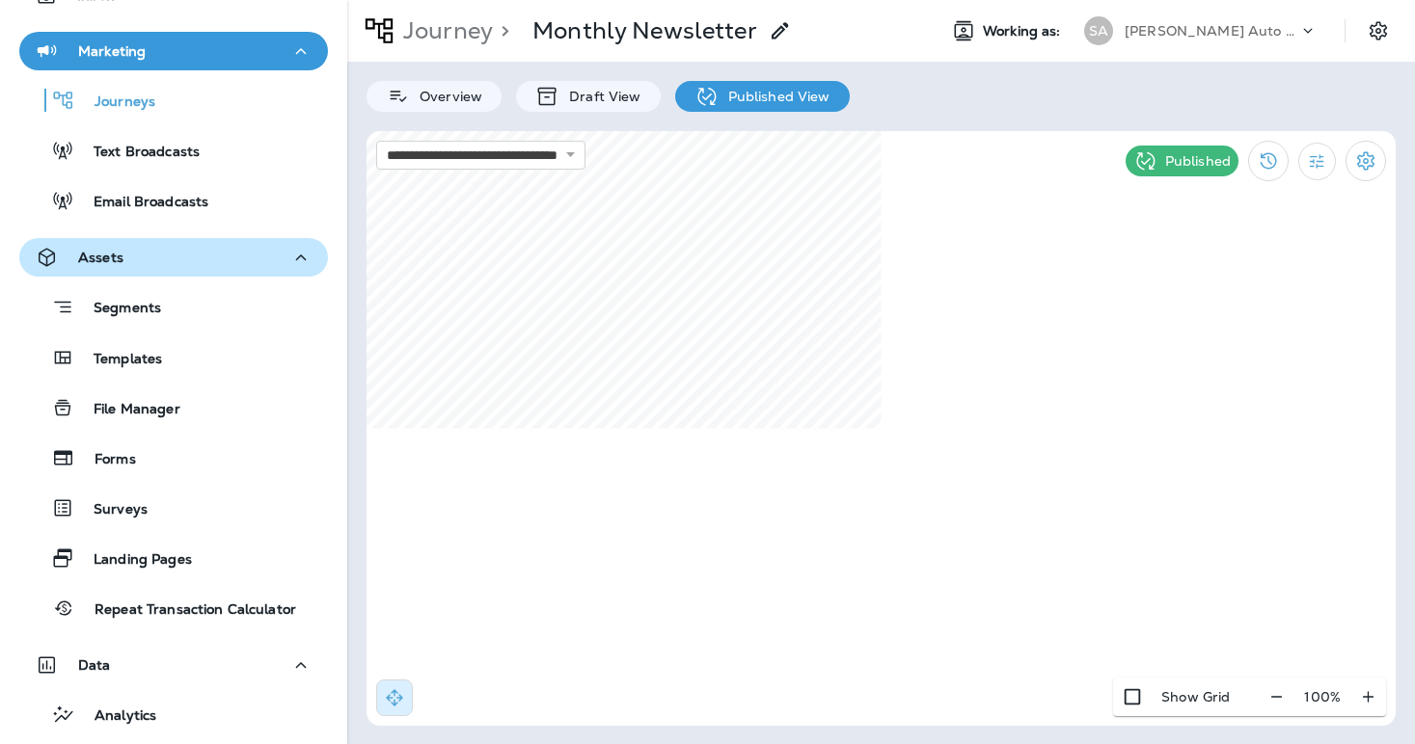
click at [165, 256] on div "Assets" at bounding box center [174, 258] width 278 height 24
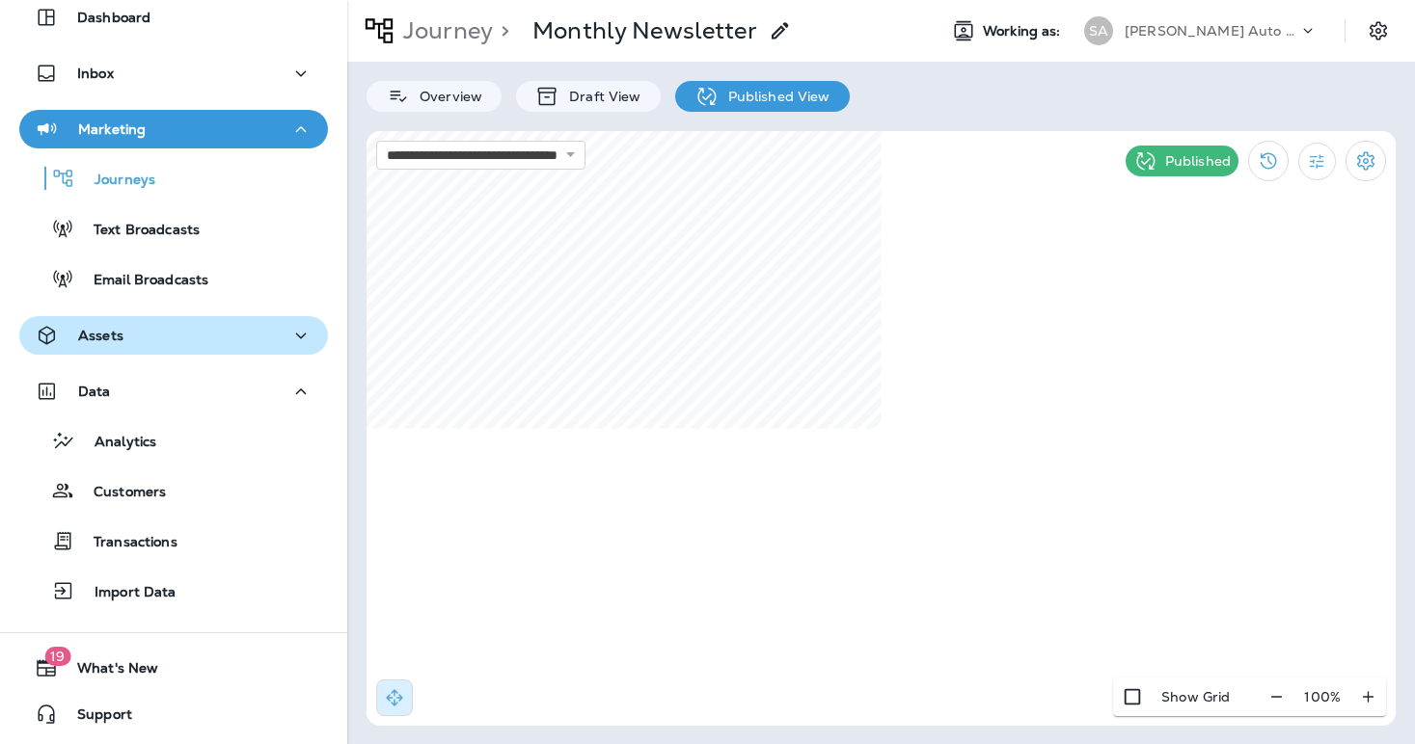
scroll to position [79, 0]
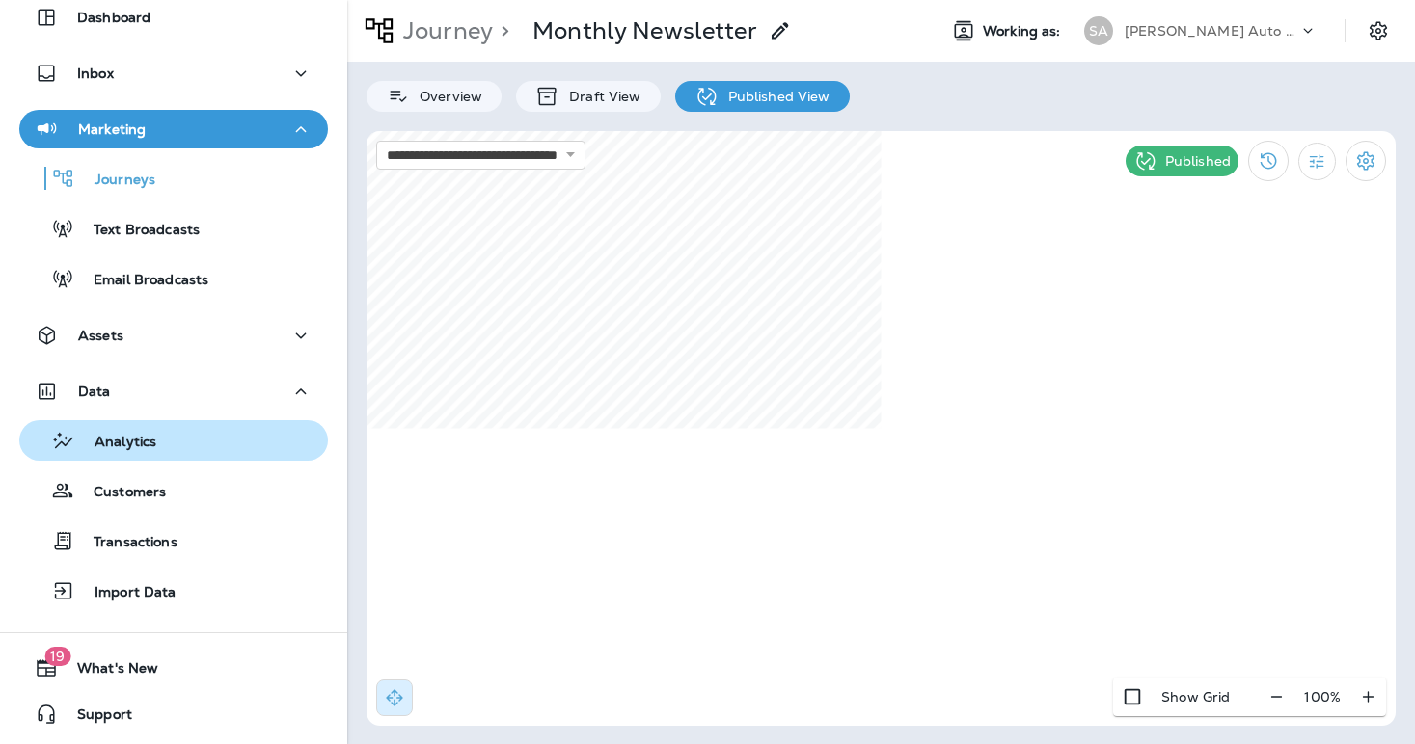
click at [126, 431] on div "Analytics" at bounding box center [91, 440] width 129 height 29
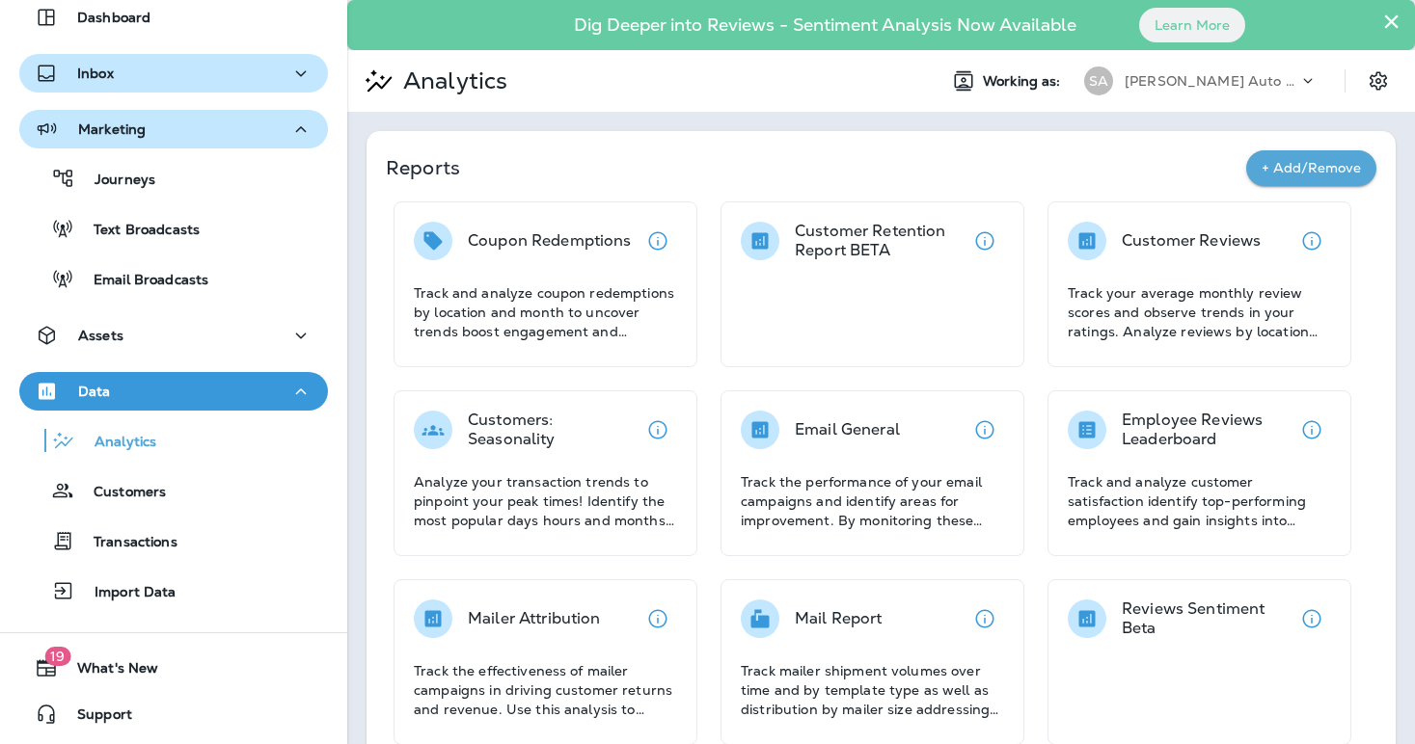
click at [179, 76] on div "Inbox" at bounding box center [174, 74] width 278 height 24
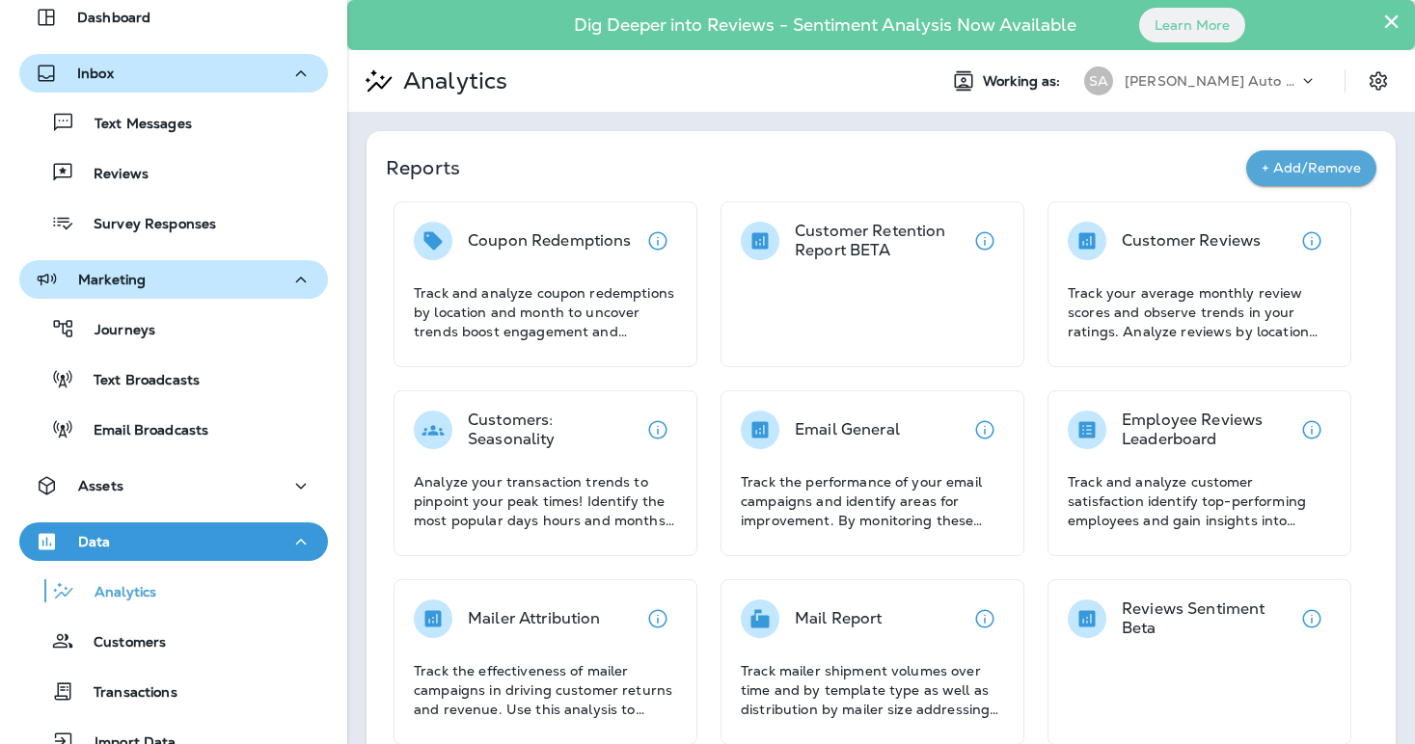
click at [179, 76] on div "Inbox" at bounding box center [174, 74] width 278 height 24
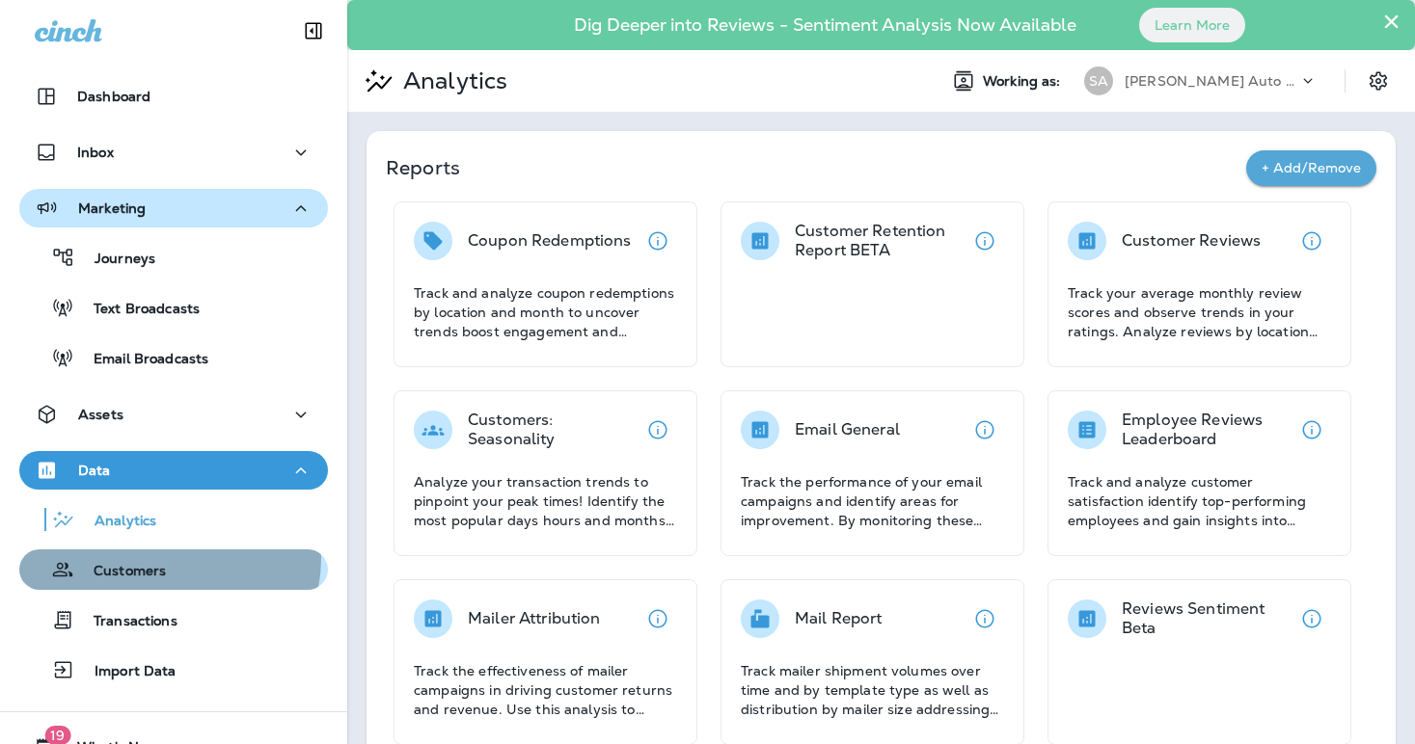
click at [160, 558] on div "Customers" at bounding box center [96, 569] width 139 height 29
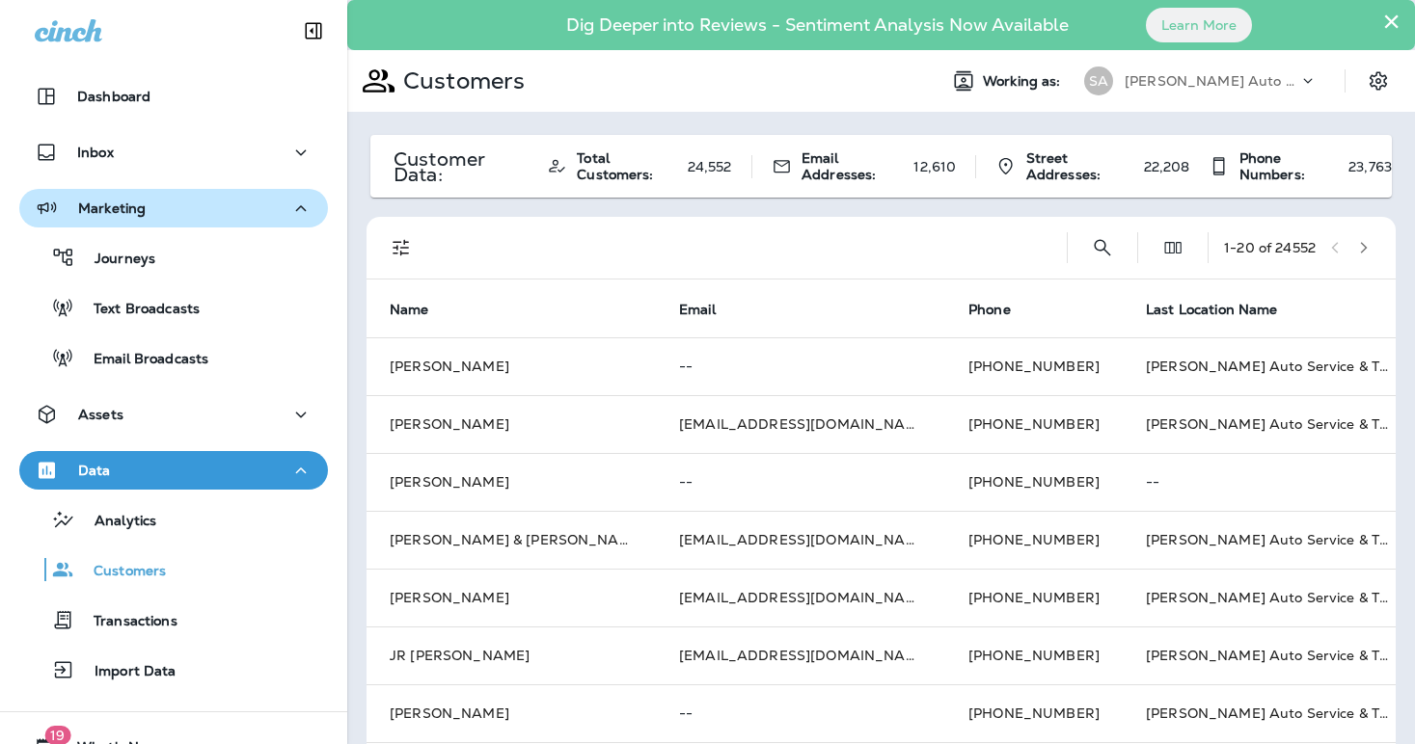
click at [274, 475] on div "Data" at bounding box center [174, 471] width 278 height 24
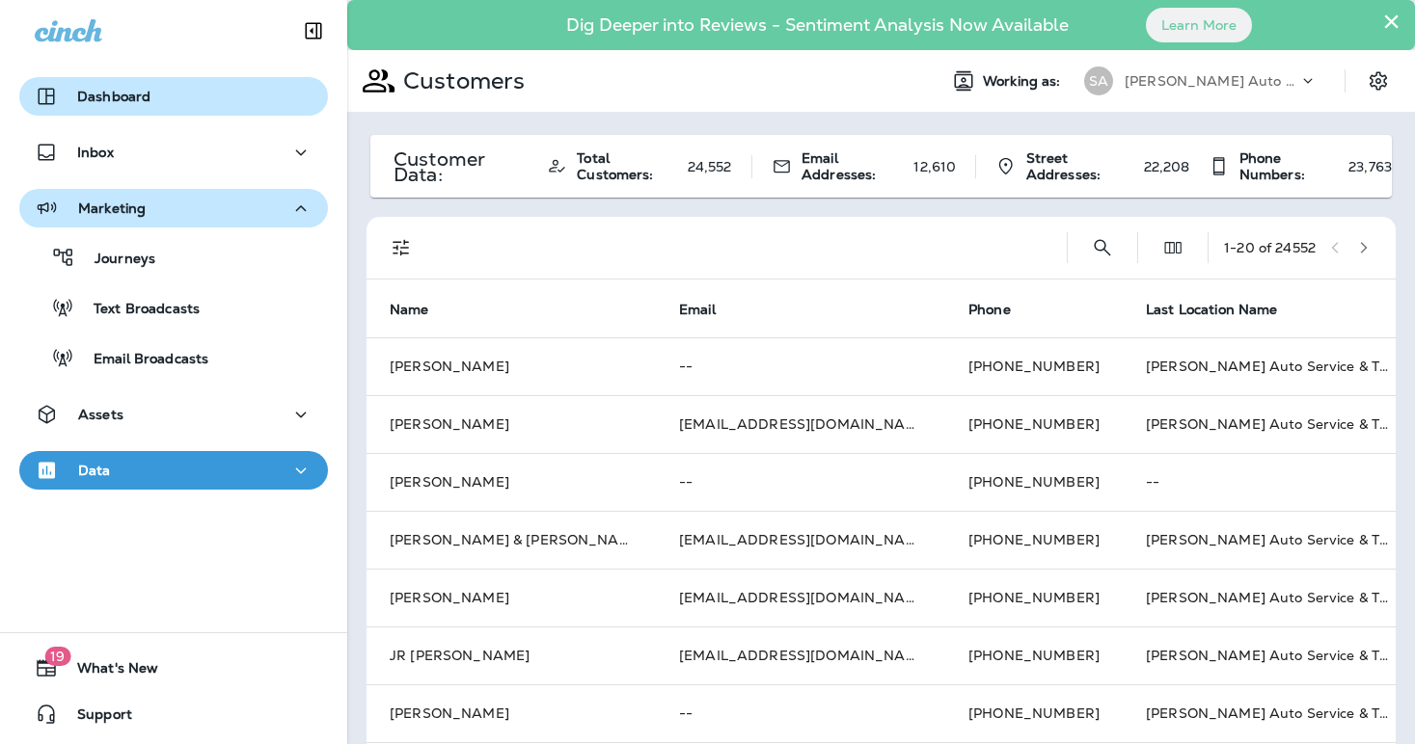
click at [228, 110] on button "Dashboard" at bounding box center [173, 96] width 309 height 39
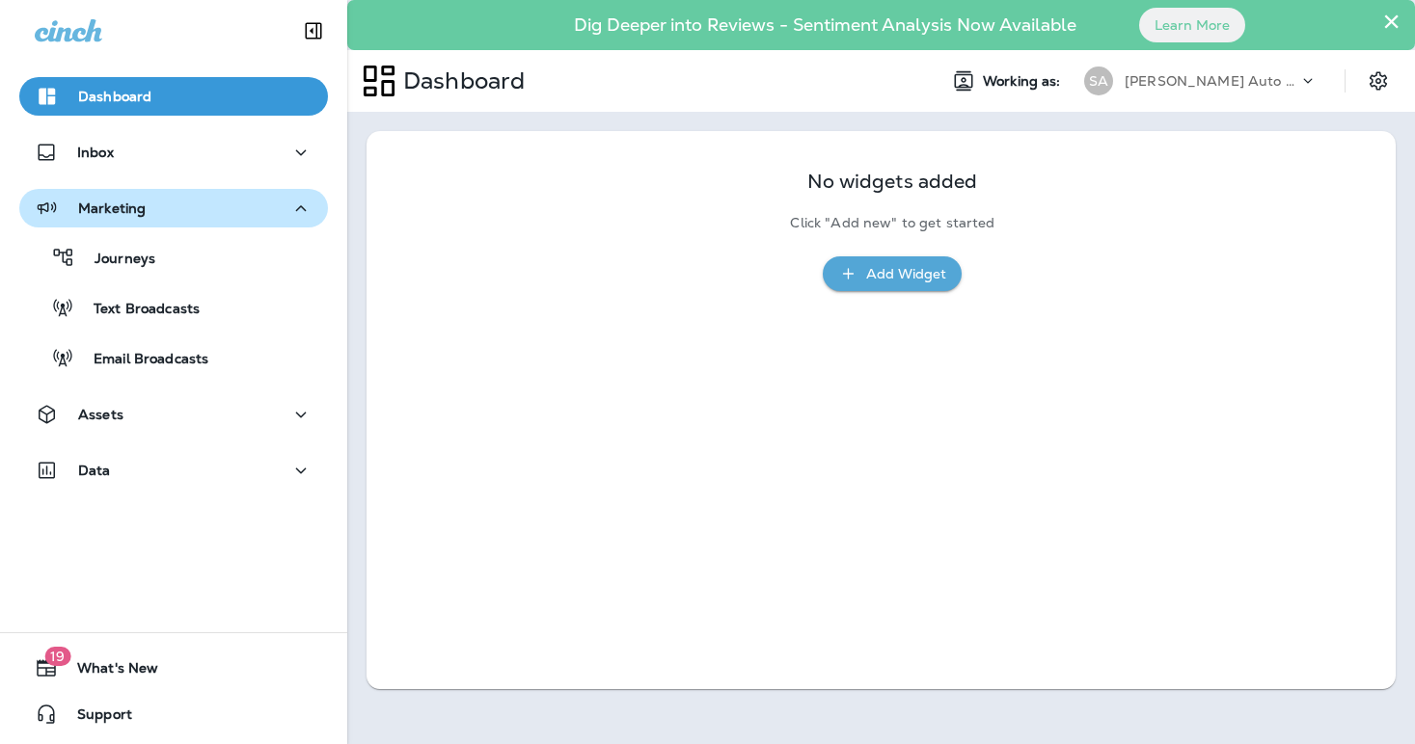
click at [880, 277] on div "Add Widget" at bounding box center [906, 274] width 80 height 24
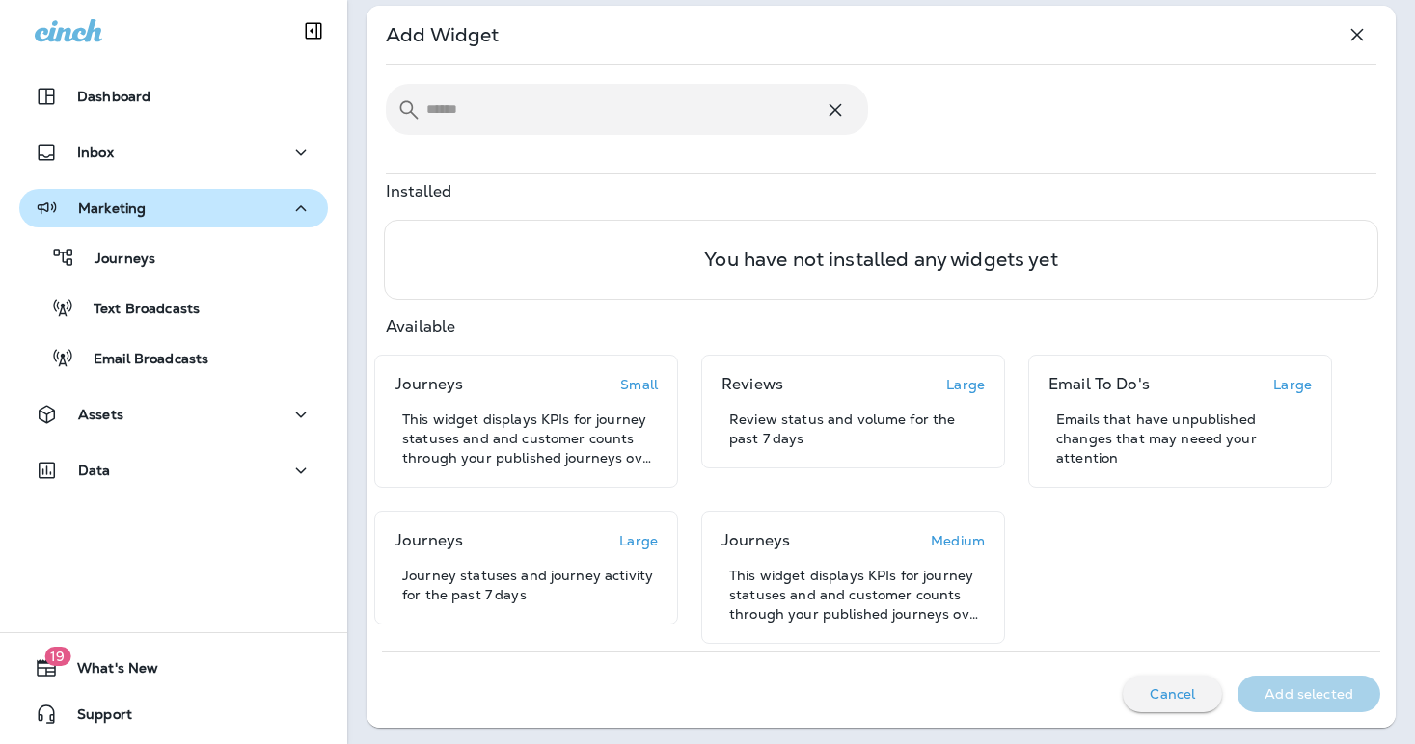
scroll to position [127, 0]
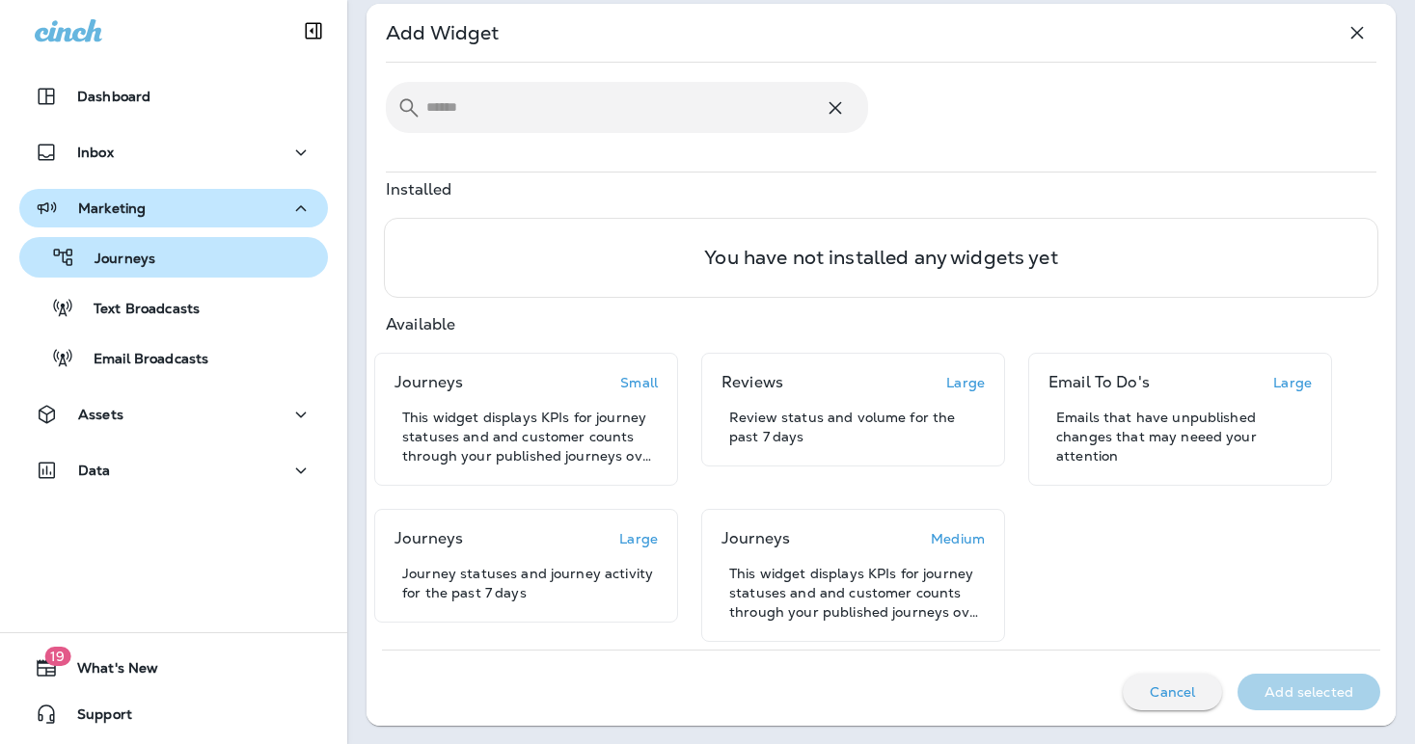
click at [145, 267] on p "Journeys" at bounding box center [115, 260] width 80 height 18
